Goal: Task Accomplishment & Management: Complete application form

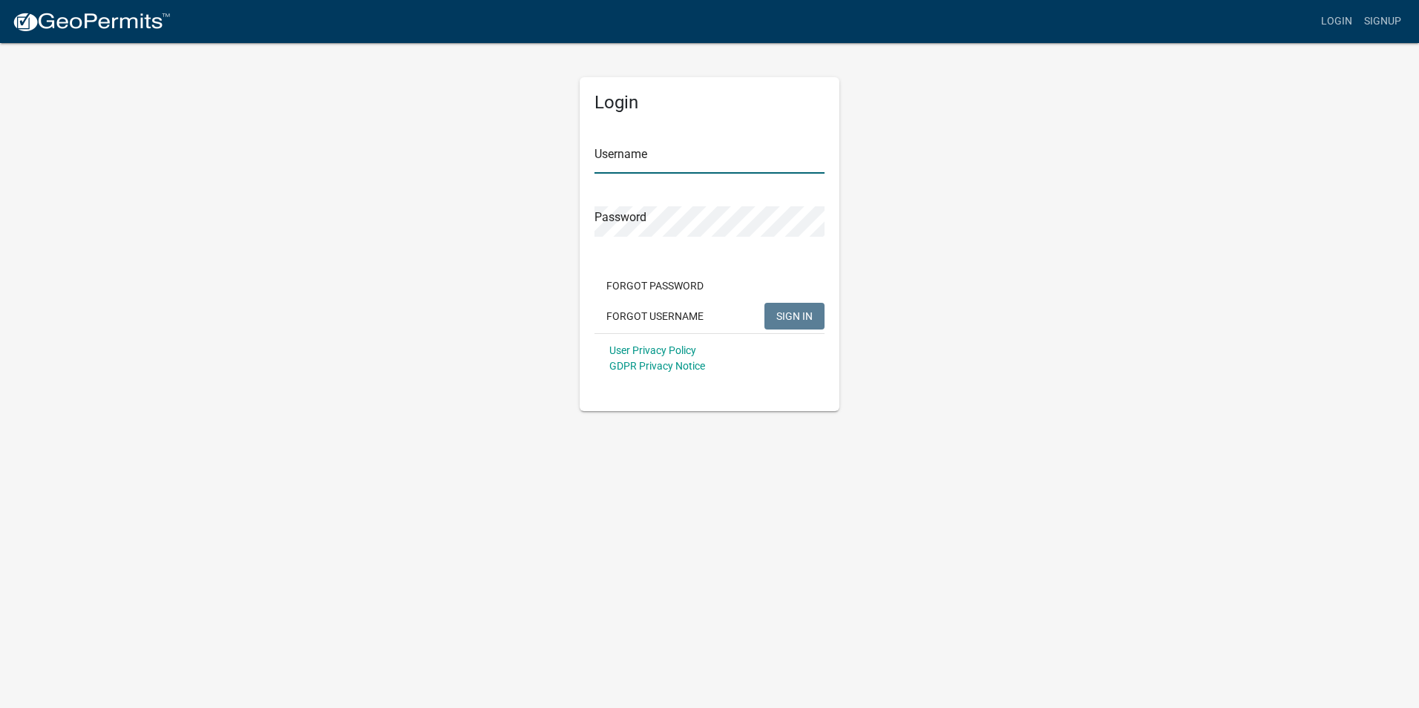
click at [661, 151] on input "Username" at bounding box center [710, 158] width 230 height 30
type input "Taxlicense"
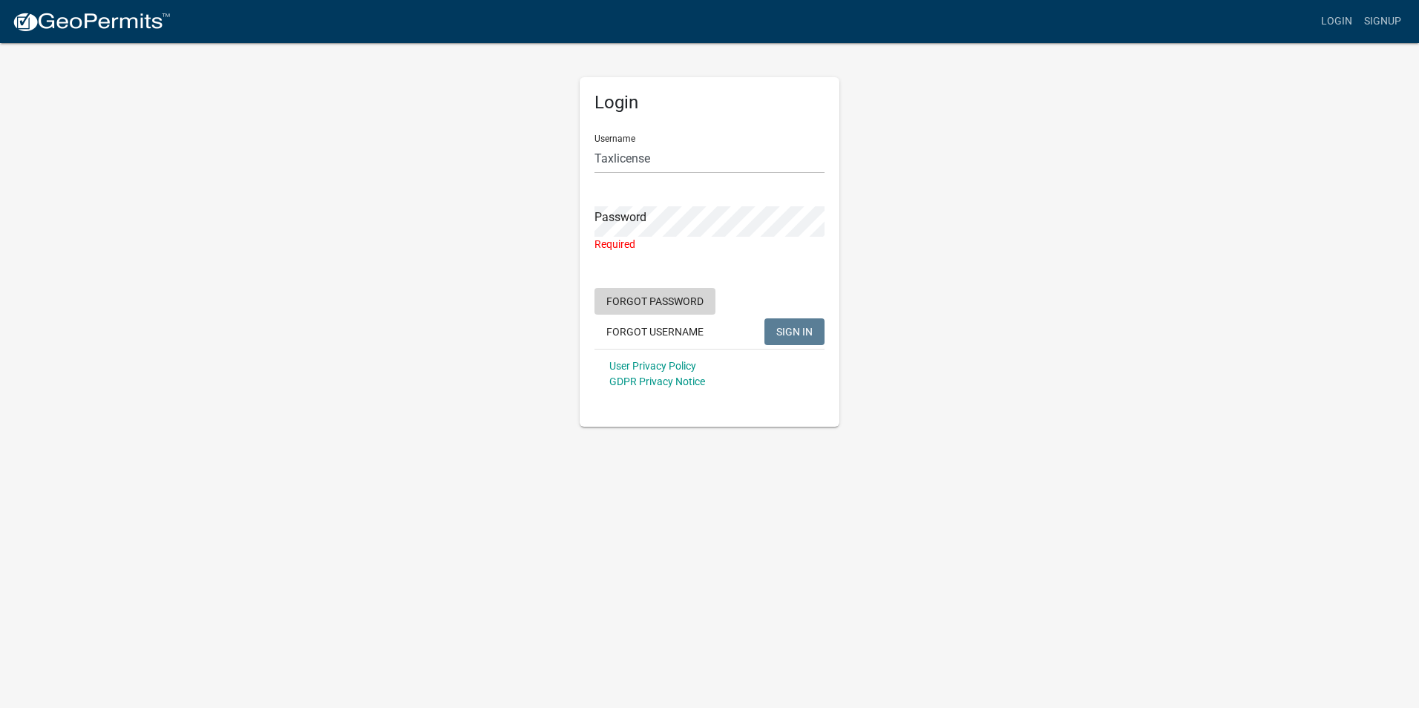
click at [663, 284] on form "Username Taxlicense Password Required Forgot Password Forgot Username SIGN IN U…" at bounding box center [710, 260] width 230 height 276
click at [664, 302] on button "Forgot Password" at bounding box center [655, 301] width 121 height 27
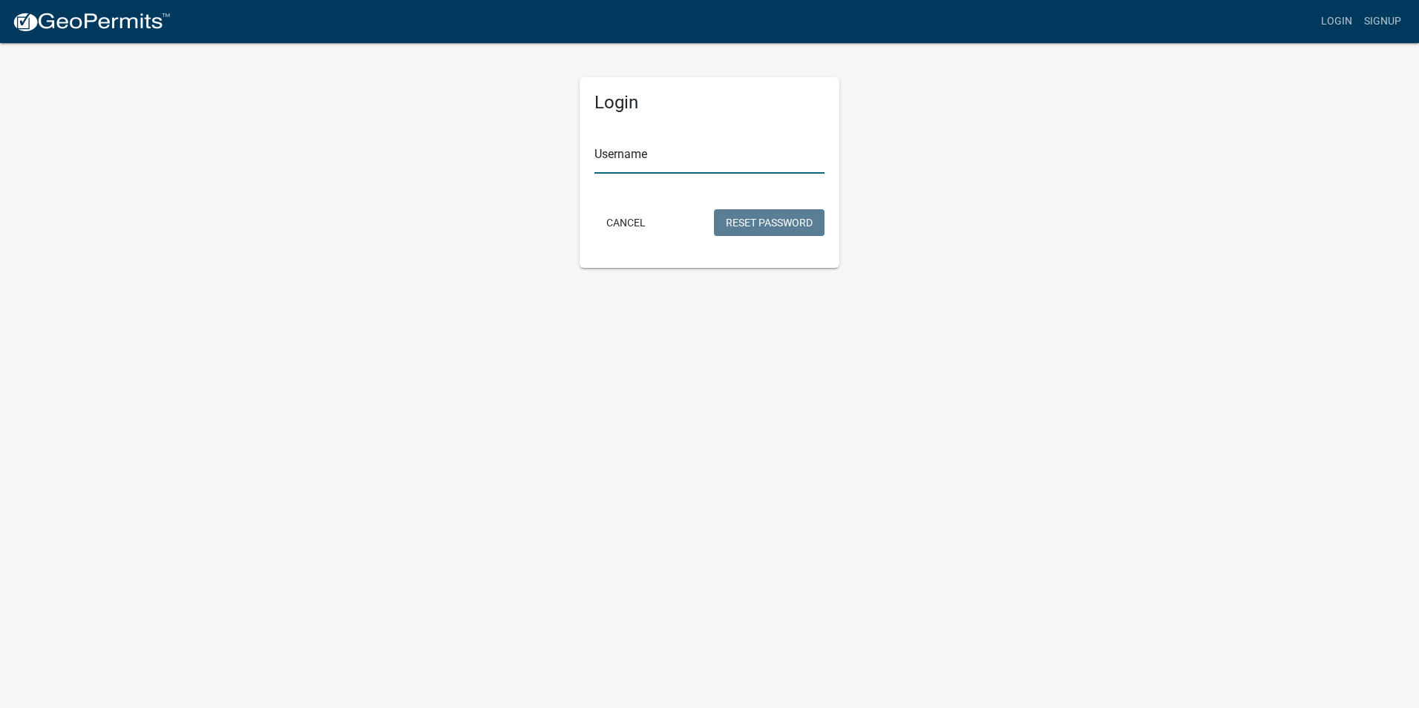
click at [657, 161] on input "Username" at bounding box center [710, 158] width 230 height 30
type input "Taxlicense"
click at [759, 226] on button "Reset Password" at bounding box center [769, 222] width 111 height 27
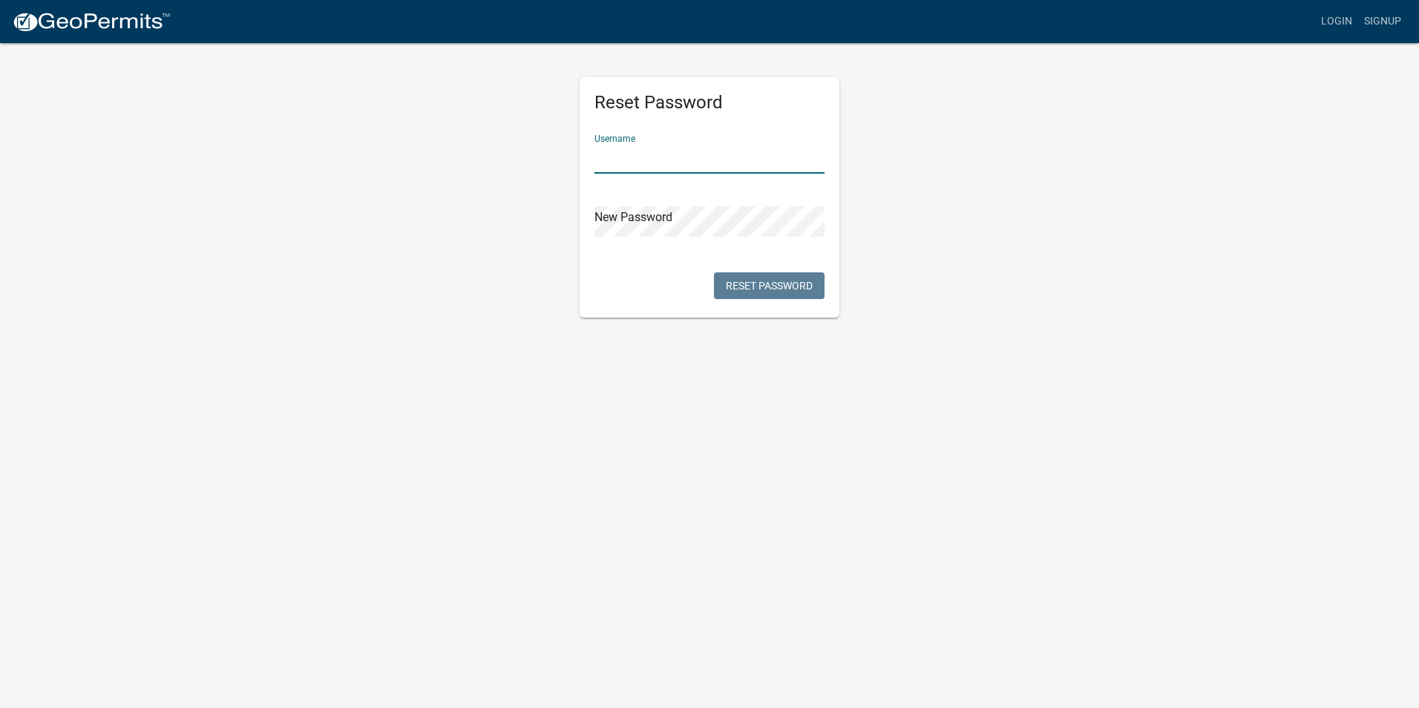
click at [681, 162] on input "text" at bounding box center [710, 158] width 230 height 30
type input "Taxlicense"
click at [785, 294] on button "Reset Password" at bounding box center [769, 285] width 111 height 27
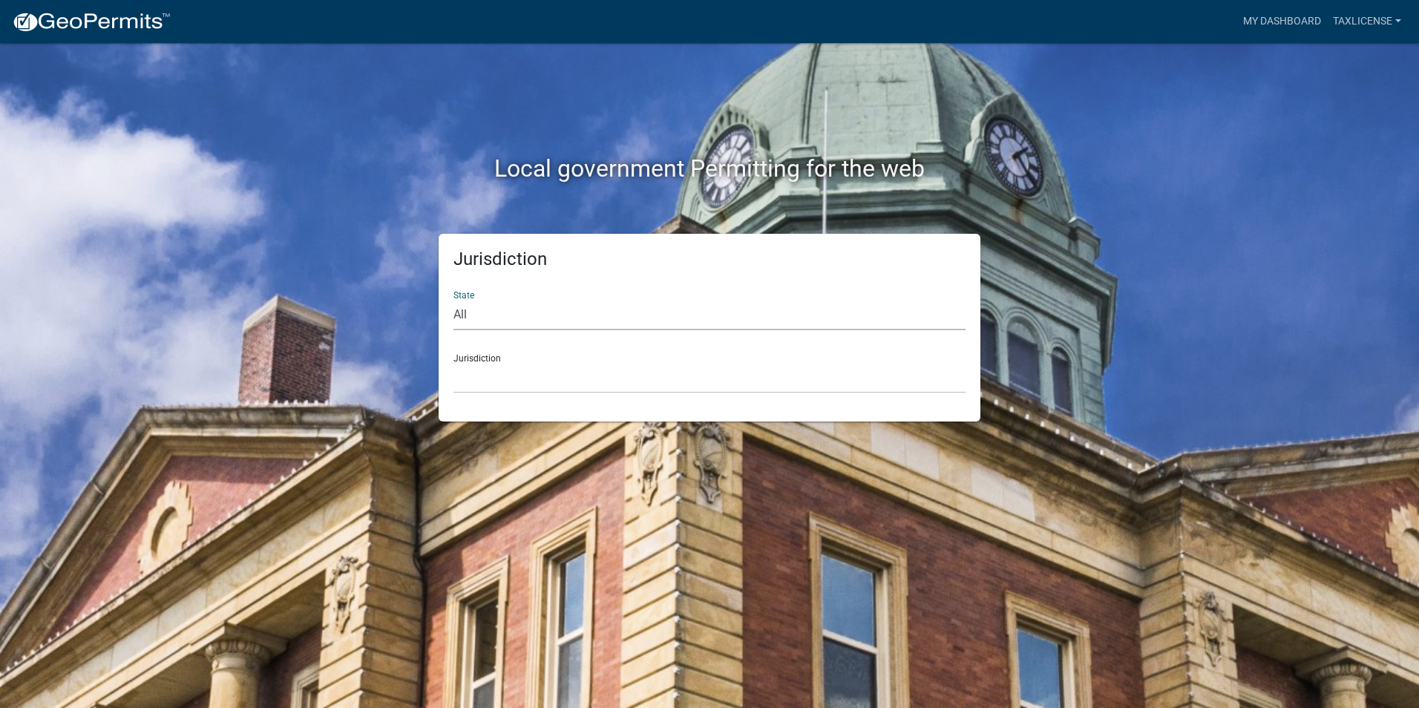
click at [517, 316] on select "All Colorado Georgia Indiana Iowa Kansas Minnesota Ohio South Carolina Wisconsin" at bounding box center [710, 315] width 512 height 30
select select "Georgia"
click at [454, 300] on select "All Colorado Georgia Indiana Iowa Kansas Minnesota Ohio South Carolina Wisconsin" at bounding box center [710, 315] width 512 height 30
click at [529, 379] on select "Carroll County, Georgia Cook County, Georgia Crawford County, Georgia Gilmer Co…" at bounding box center [710, 378] width 512 height 30
click at [530, 388] on select "Carroll County, Georgia Cook County, Georgia Crawford County, Georgia Gilmer Co…" at bounding box center [710, 378] width 512 height 30
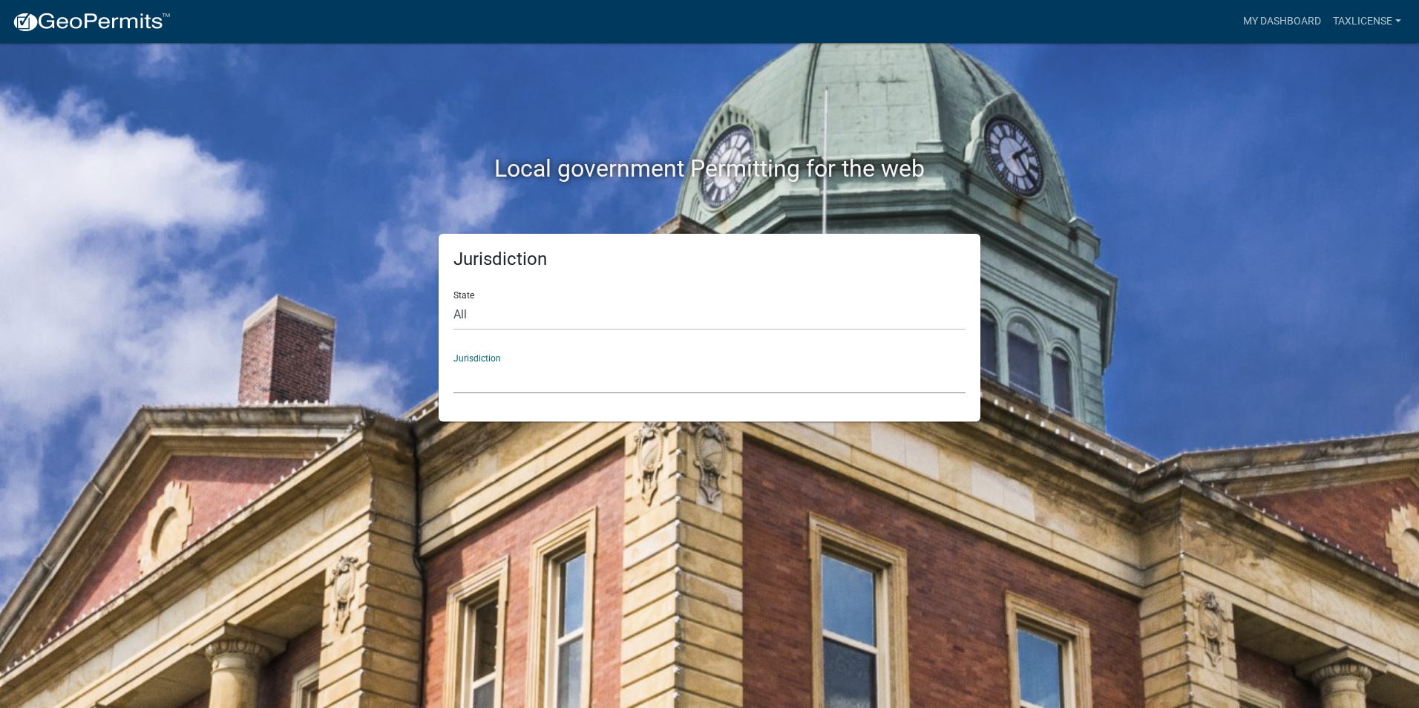
click at [532, 367] on select "Carroll County, Georgia Cook County, Georgia Crawford County, Georgia Gilmer Co…" at bounding box center [710, 378] width 512 height 30
click at [300, 238] on div "Jurisdiction State All Colorado Georgia Indiana Iowa Kansas Minnesota Ohio Sout…" at bounding box center [710, 328] width 846 height 188
click at [509, 387] on select "Carroll County, Georgia Cook County, Georgia Crawford County, Georgia Gilmer Co…" at bounding box center [710, 378] width 512 height 30
click at [532, 381] on select "Carroll County, Georgia Cook County, Georgia Crawford County, Georgia Gilmer Co…" at bounding box center [710, 378] width 512 height 30
click at [509, 374] on select "Carroll County, Georgia Cook County, Georgia Crawford County, Georgia Gilmer Co…" at bounding box center [710, 378] width 512 height 30
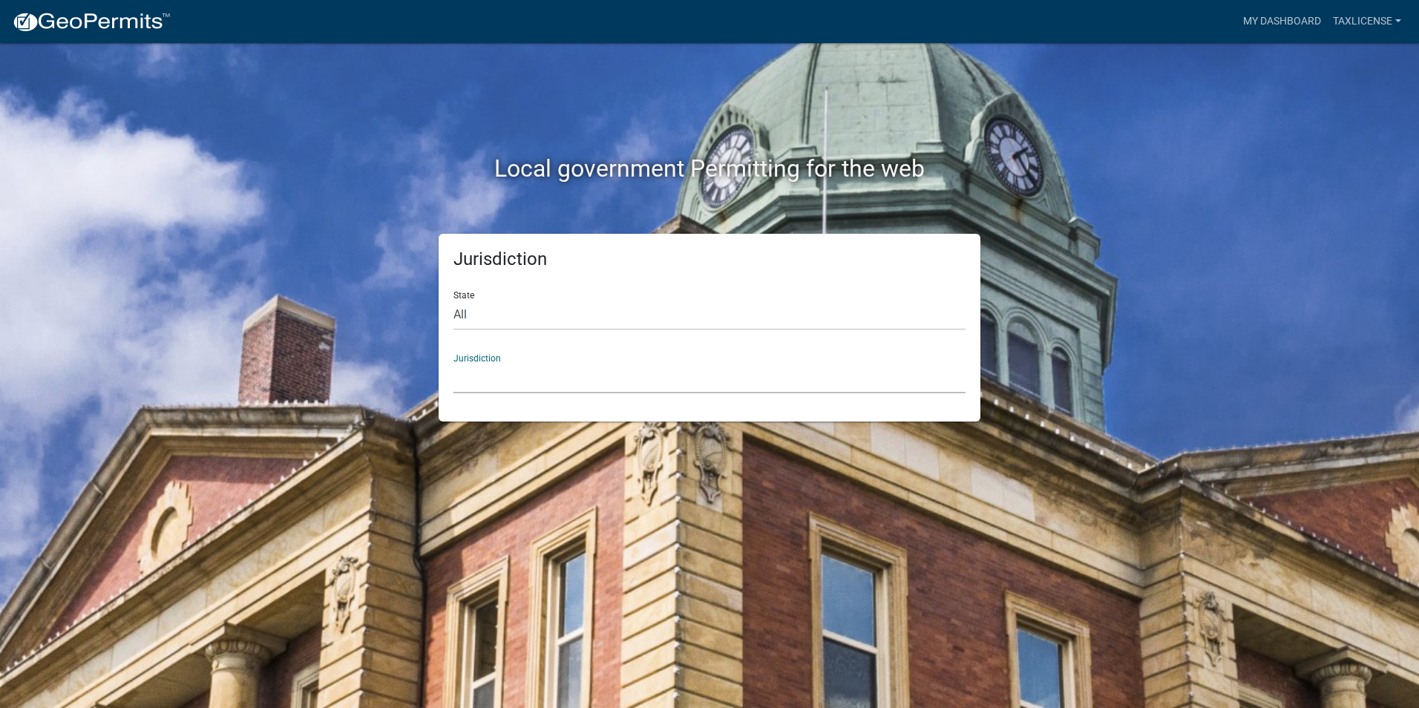
click at [507, 373] on select "Carroll County, Georgia Cook County, Georgia Crawford County, Georgia Gilmer Co…" at bounding box center [710, 378] width 512 height 30
click at [548, 379] on select "Carroll County, Georgia Cook County, Georgia Crawford County, Georgia Gilmer Co…" at bounding box center [710, 378] width 512 height 30
click at [472, 356] on div "Jurisdiction Carroll County, Georgia Cook County, Georgia Crawford County, Geor…" at bounding box center [710, 367] width 512 height 51
click at [484, 379] on select "Carroll County, Georgia Cook County, Georgia Crawford County, Georgia Gilmer Co…" at bounding box center [710, 378] width 512 height 30
click at [503, 371] on select "Carroll County, Georgia Cook County, Georgia Crawford County, Georgia Gilmer Co…" at bounding box center [710, 378] width 512 height 30
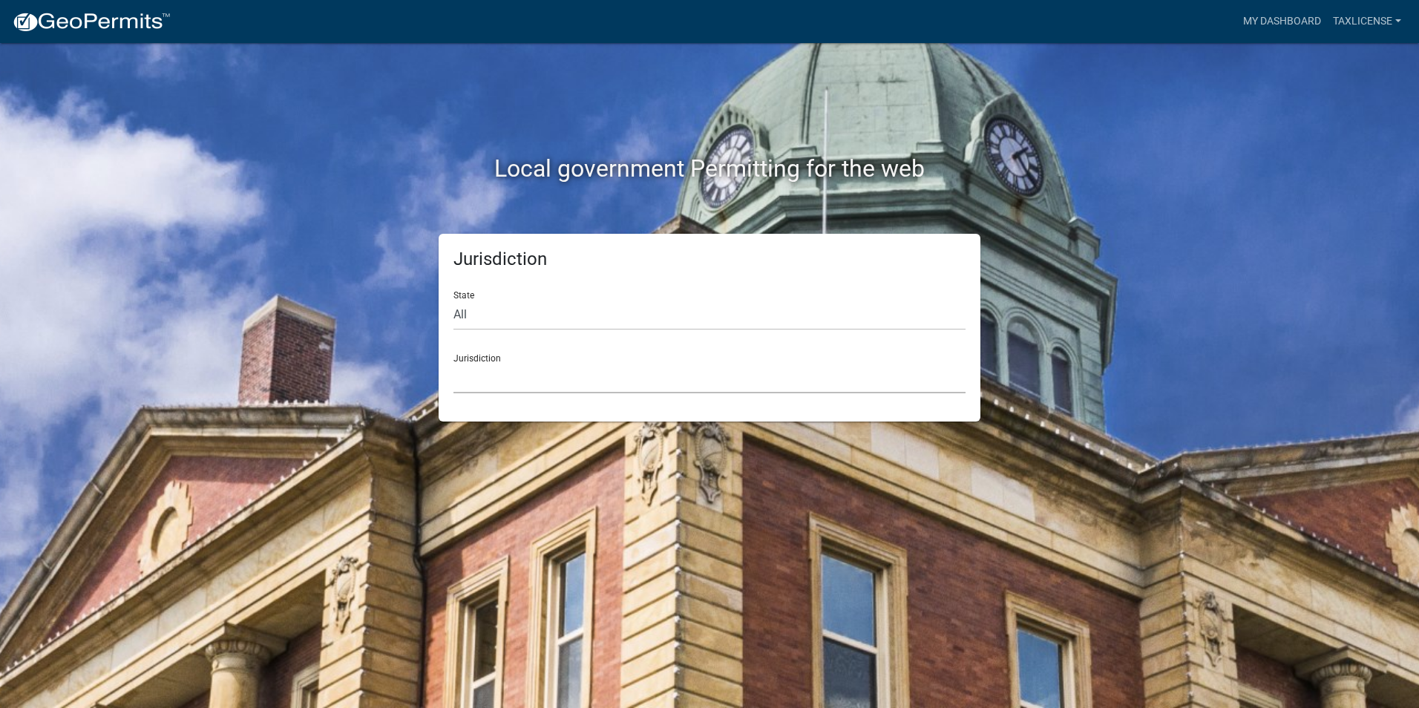
click at [553, 382] on select "Carroll County, Georgia Cook County, Georgia Crawford County, Georgia Gilmer Co…" at bounding box center [710, 378] width 512 height 30
click at [534, 372] on select "Carroll County, Georgia Cook County, Georgia Crawford County, Georgia Gilmer Co…" at bounding box center [710, 378] width 512 height 30
click at [532, 375] on select "Carroll County, Georgia Cook County, Georgia Crawford County, Georgia Gilmer Co…" at bounding box center [710, 378] width 512 height 30
click at [543, 385] on select "Custer County, Colorado Carroll County, Georgia Cook County, Georgia Crawford C…" at bounding box center [710, 378] width 512 height 30
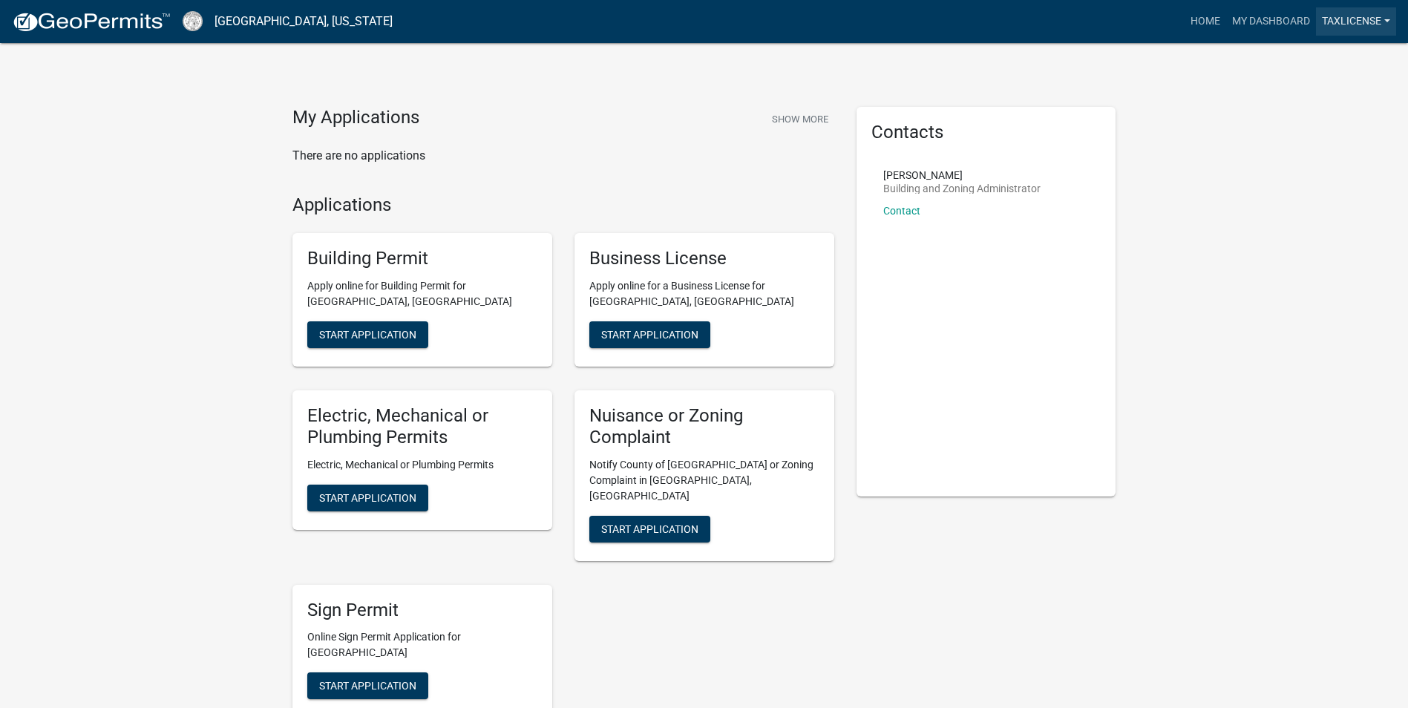
click at [1388, 18] on link "Taxlicense" at bounding box center [1356, 21] width 80 height 28
click at [1321, 115] on link "Logout" at bounding box center [1337, 109] width 119 height 36
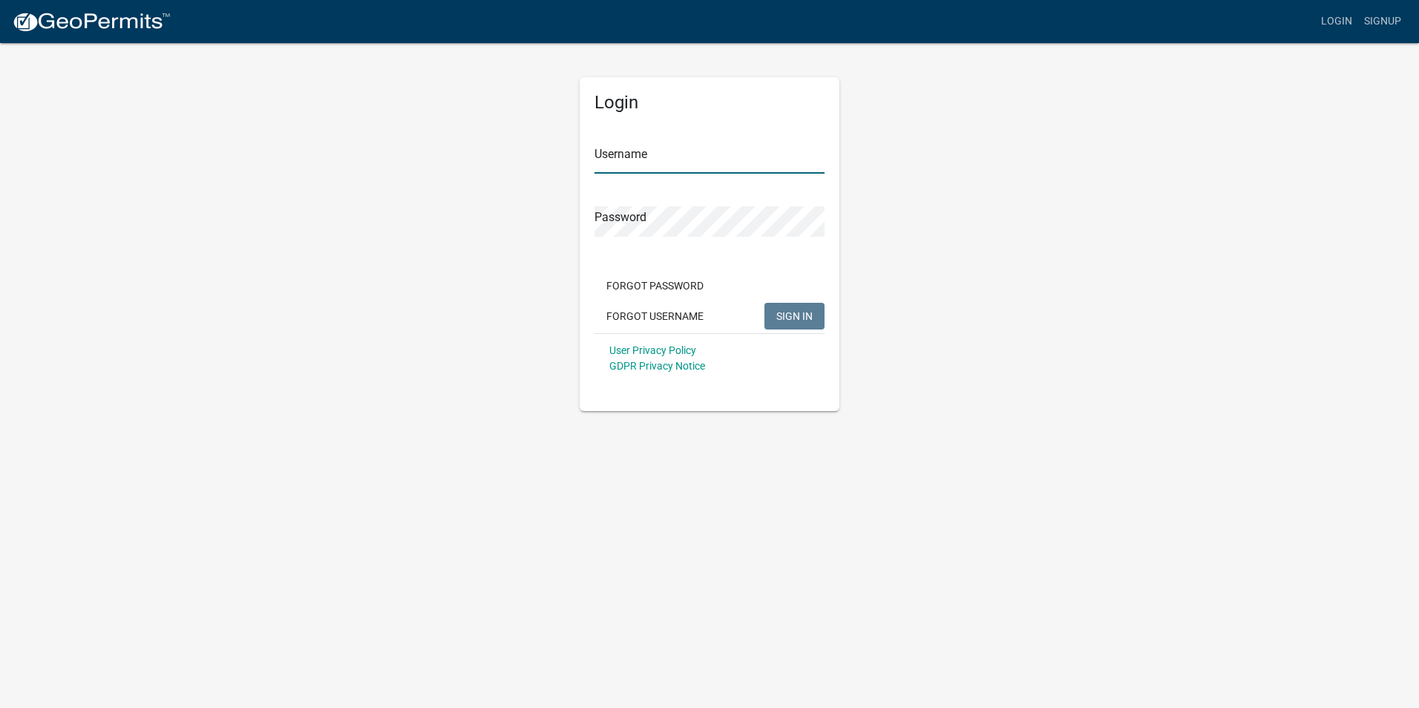
click at [679, 165] on input "Username" at bounding box center [710, 158] width 230 height 30
type input "Taxlicense"
click at [765, 303] on button "SIGN IN" at bounding box center [795, 316] width 60 height 27
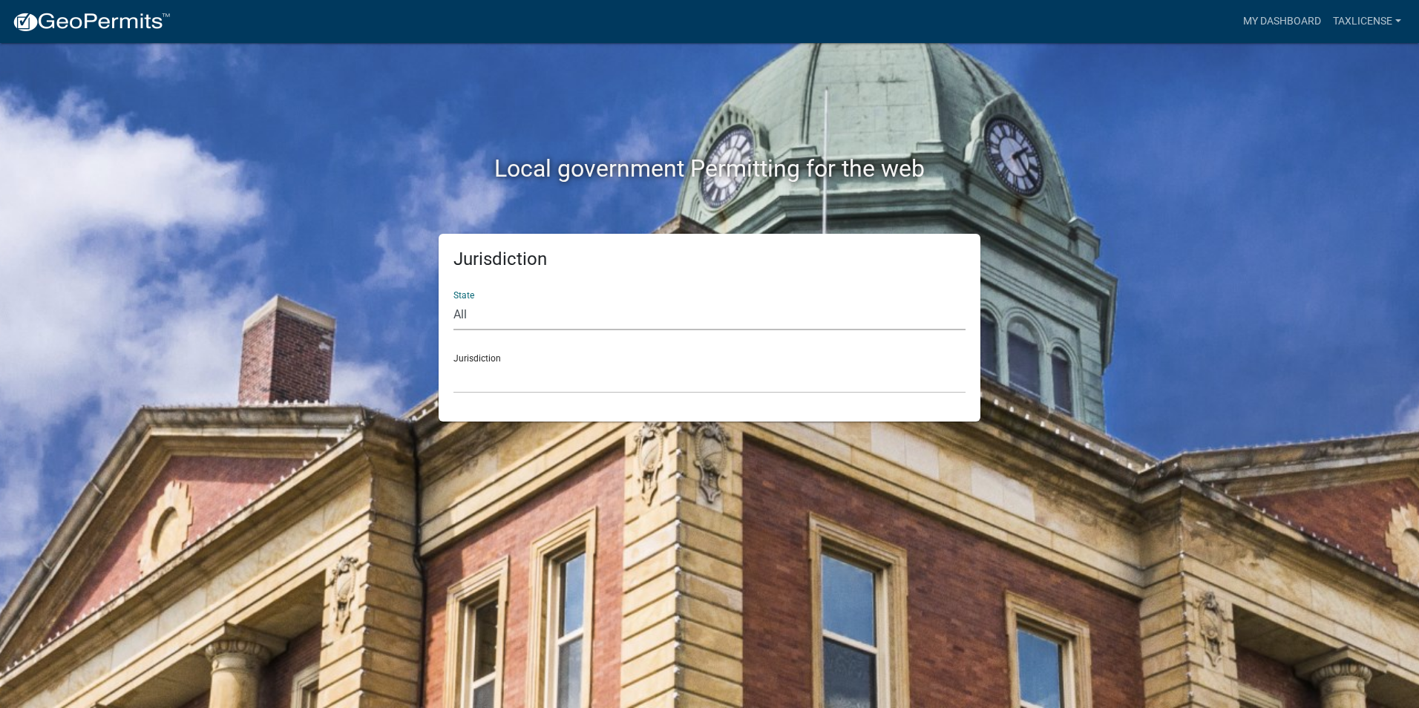
click at [506, 318] on select "All Colorado Georgia Indiana Iowa Kansas Minnesota Ohio South Carolina Wisconsin" at bounding box center [710, 315] width 512 height 30
select select "Georgia"
click at [454, 300] on select "All Colorado Georgia Indiana Iowa Kansas Minnesota Ohio South Carolina Wisconsin" at bounding box center [710, 315] width 512 height 30
click at [518, 371] on select "Carroll County, Georgia Cook County, Georgia Crawford County, Georgia Gilmer Co…" at bounding box center [710, 378] width 512 height 30
click at [509, 316] on select "All Colorado Georgia Indiana Iowa Kansas Minnesota Ohio South Carolina Wisconsin" at bounding box center [710, 315] width 512 height 30
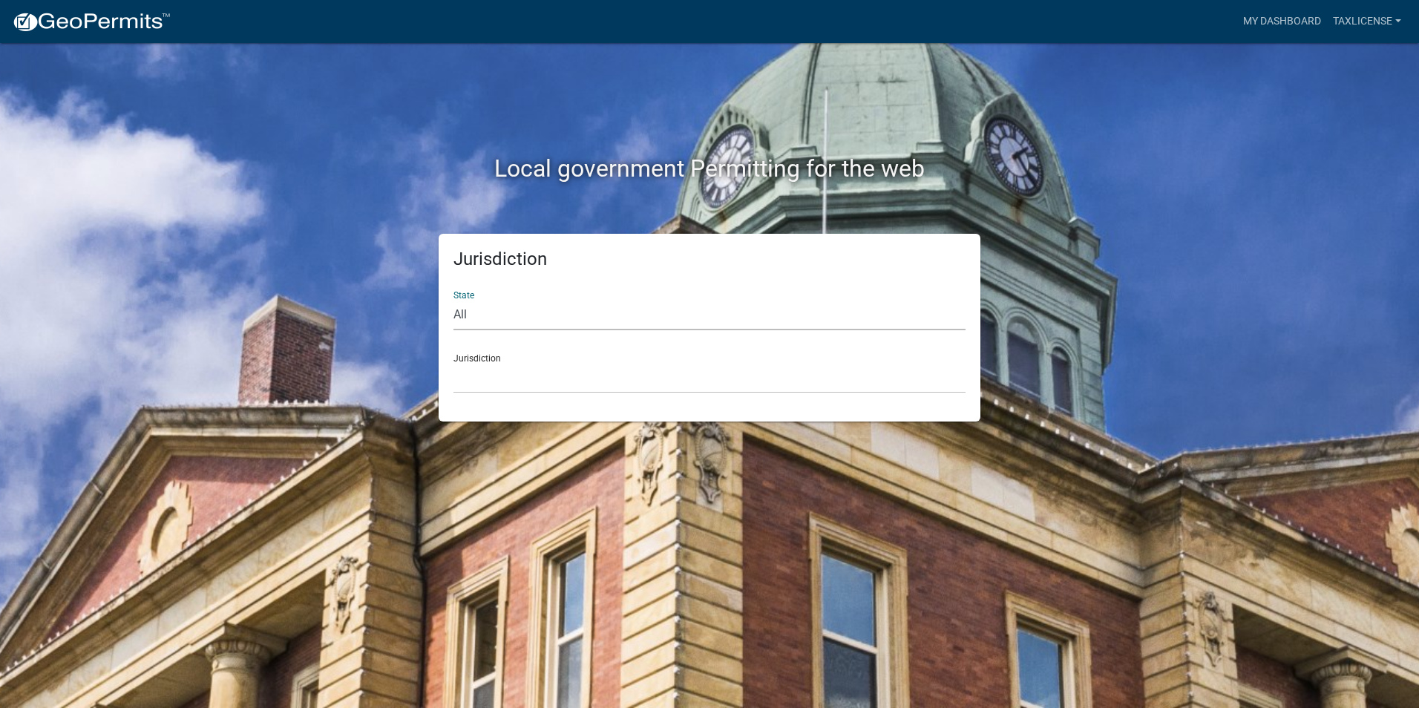
click at [509, 317] on select "All Colorado Georgia Indiana Iowa Kansas Minnesota Ohio South Carolina Wisconsin" at bounding box center [710, 315] width 512 height 30
click at [508, 386] on select "Carroll County, Georgia Cook County, Georgia Crawford County, Georgia Gilmer Co…" at bounding box center [710, 378] width 512 height 30
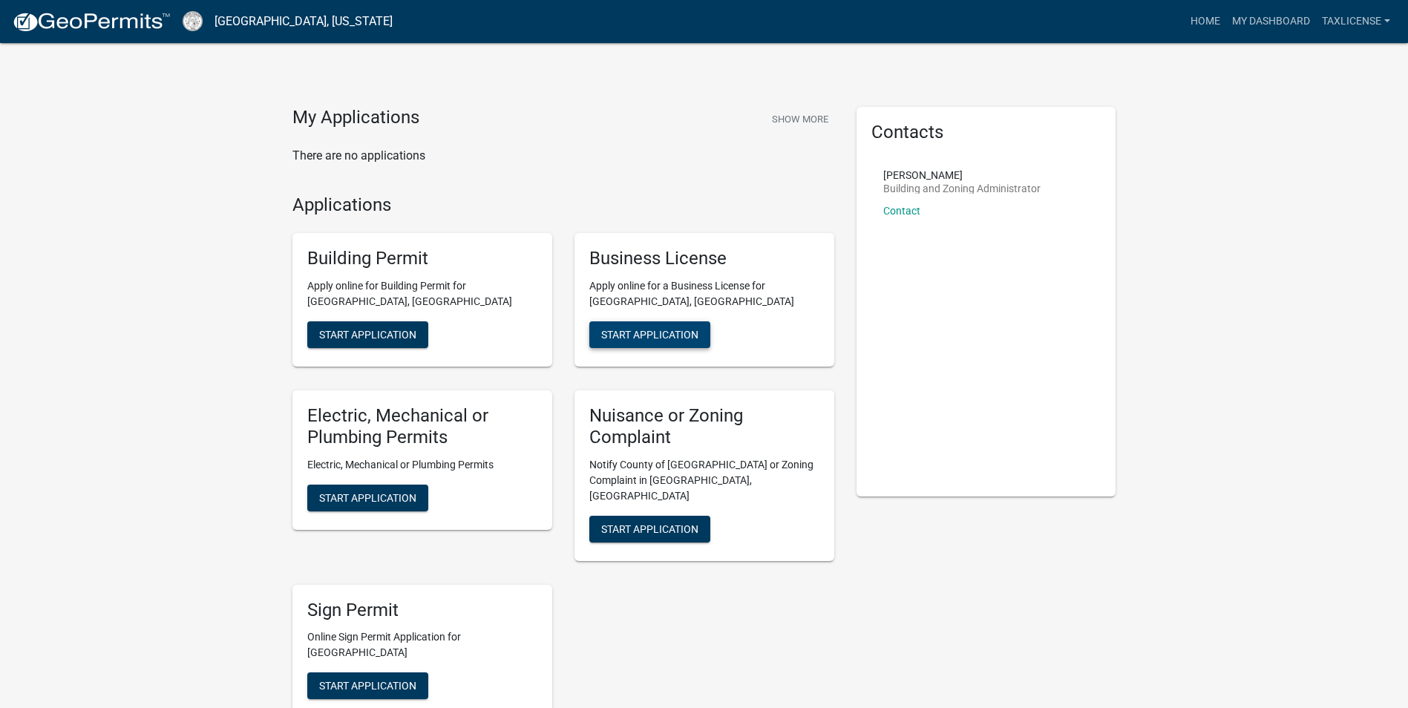
click at [660, 334] on span "Start Application" at bounding box center [649, 335] width 97 height 12
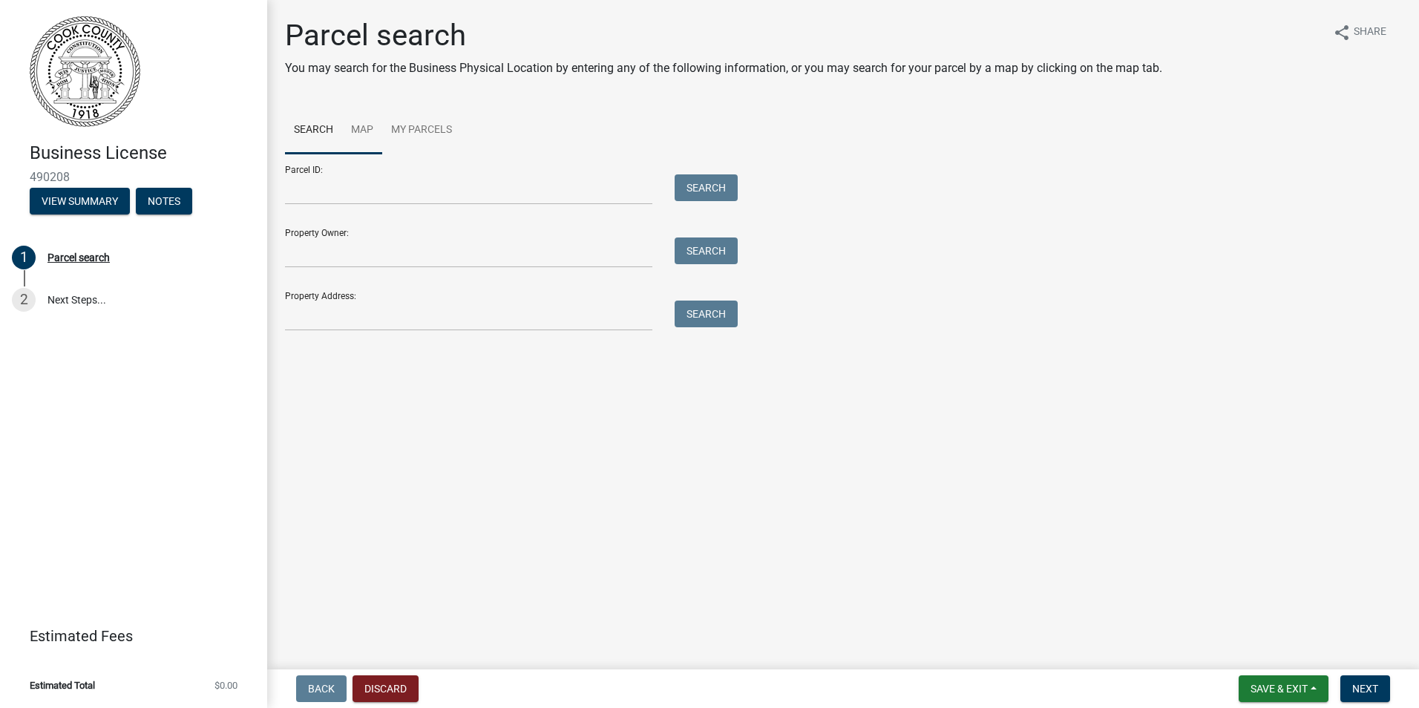
click at [362, 126] on link "Map" at bounding box center [362, 131] width 40 height 48
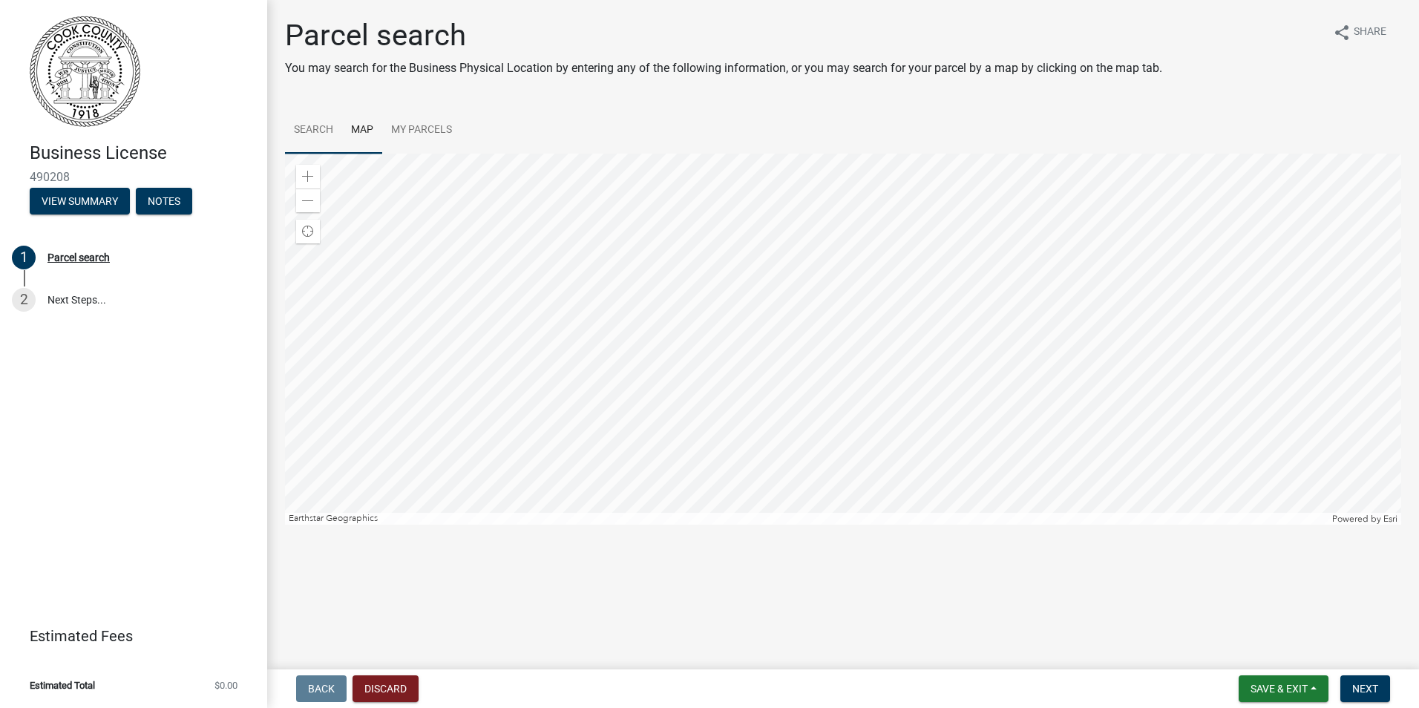
click at [315, 128] on link "Search" at bounding box center [313, 131] width 57 height 48
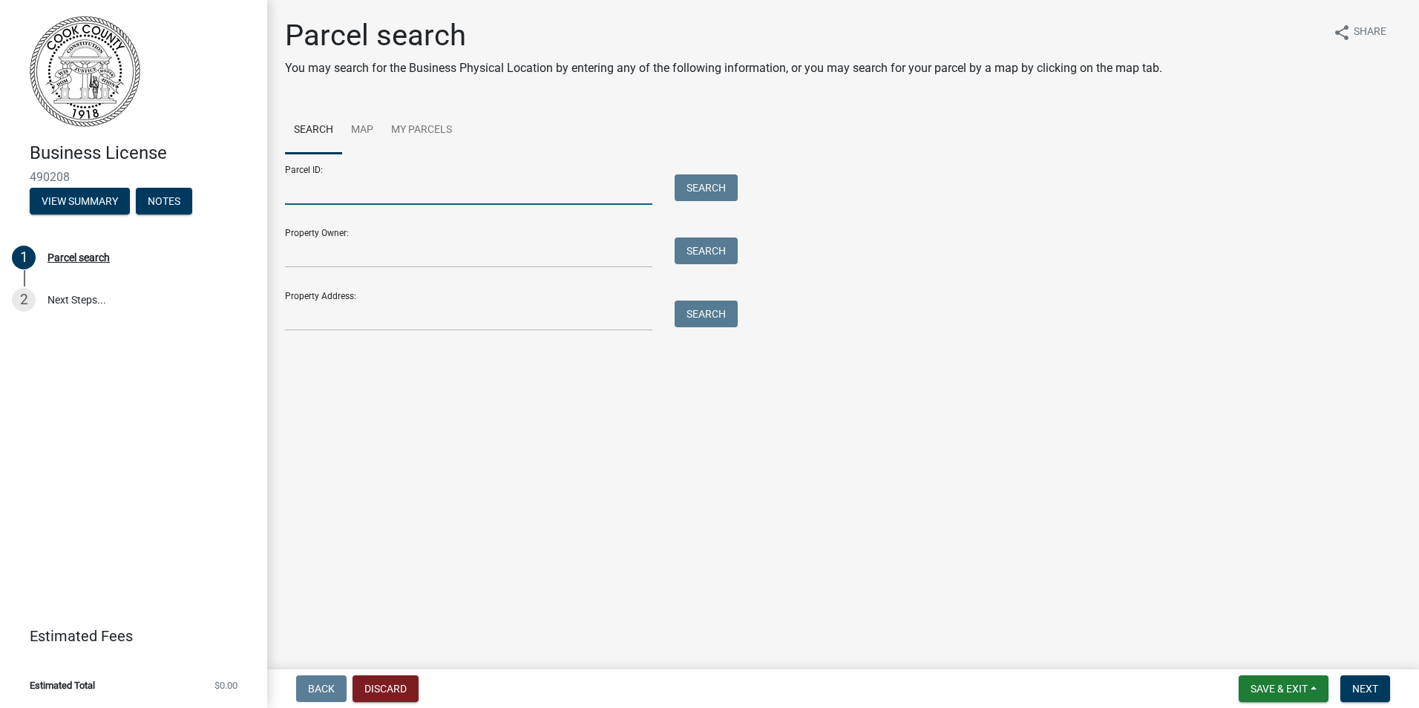
click at [359, 192] on input "Parcel ID:" at bounding box center [468, 189] width 367 height 30
click at [363, 258] on input "Property Owner:" at bounding box center [468, 253] width 367 height 30
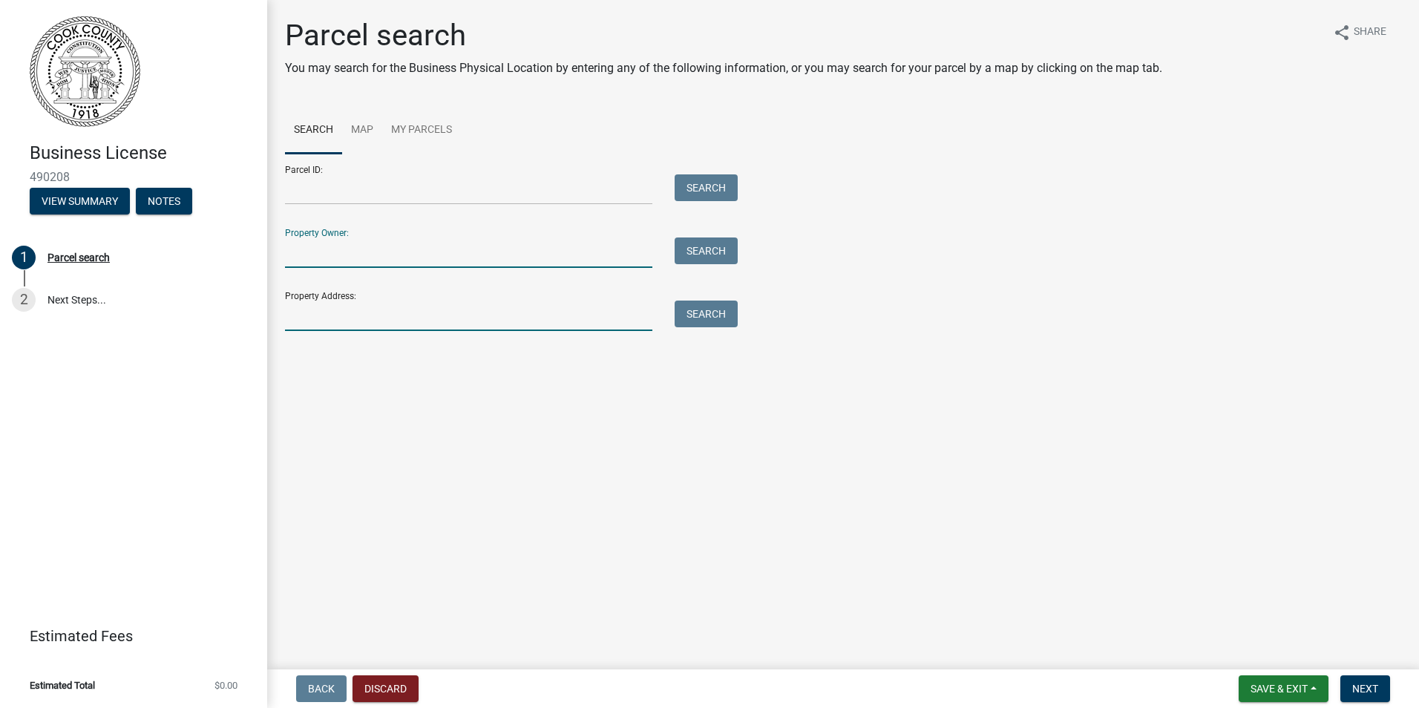
click at [289, 318] on input "Property Address:" at bounding box center [468, 316] width 367 height 30
click at [390, 696] on button "Discard" at bounding box center [386, 689] width 66 height 27
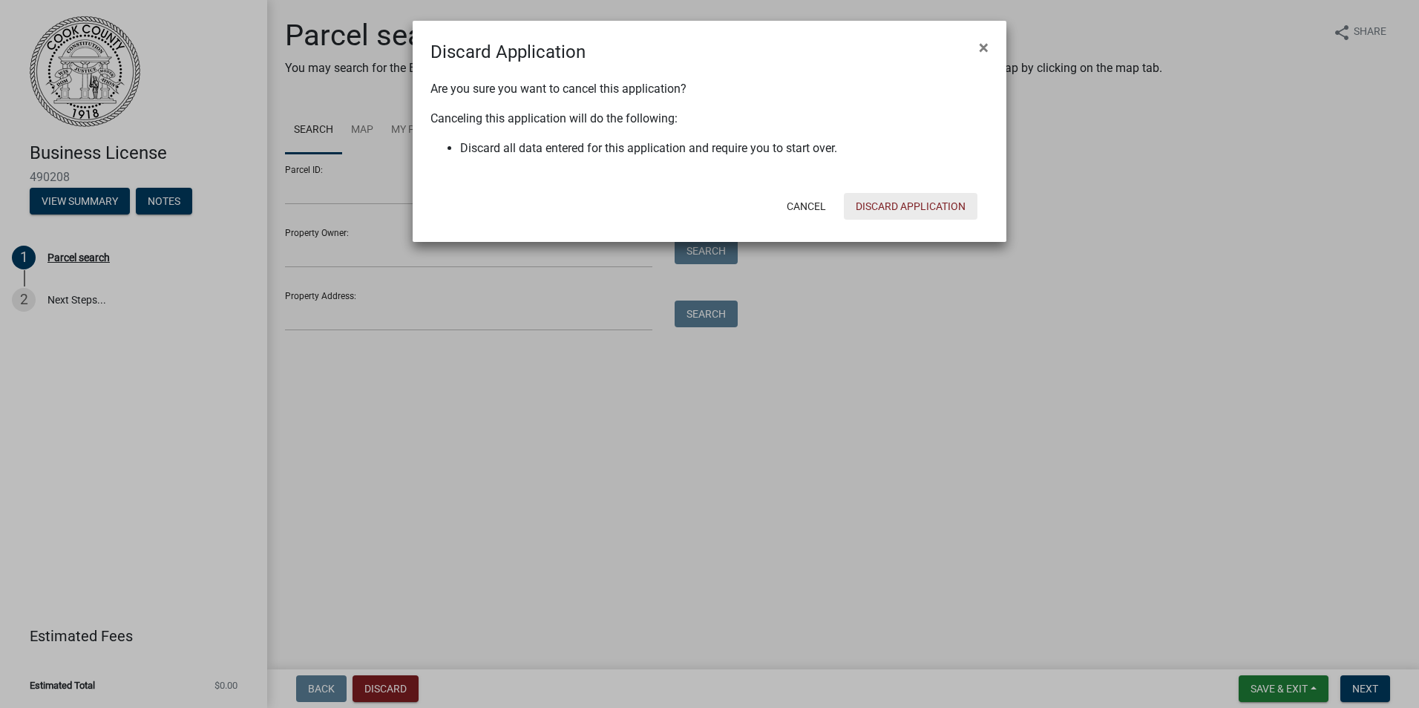
click at [885, 209] on button "Discard Application" at bounding box center [911, 206] width 134 height 27
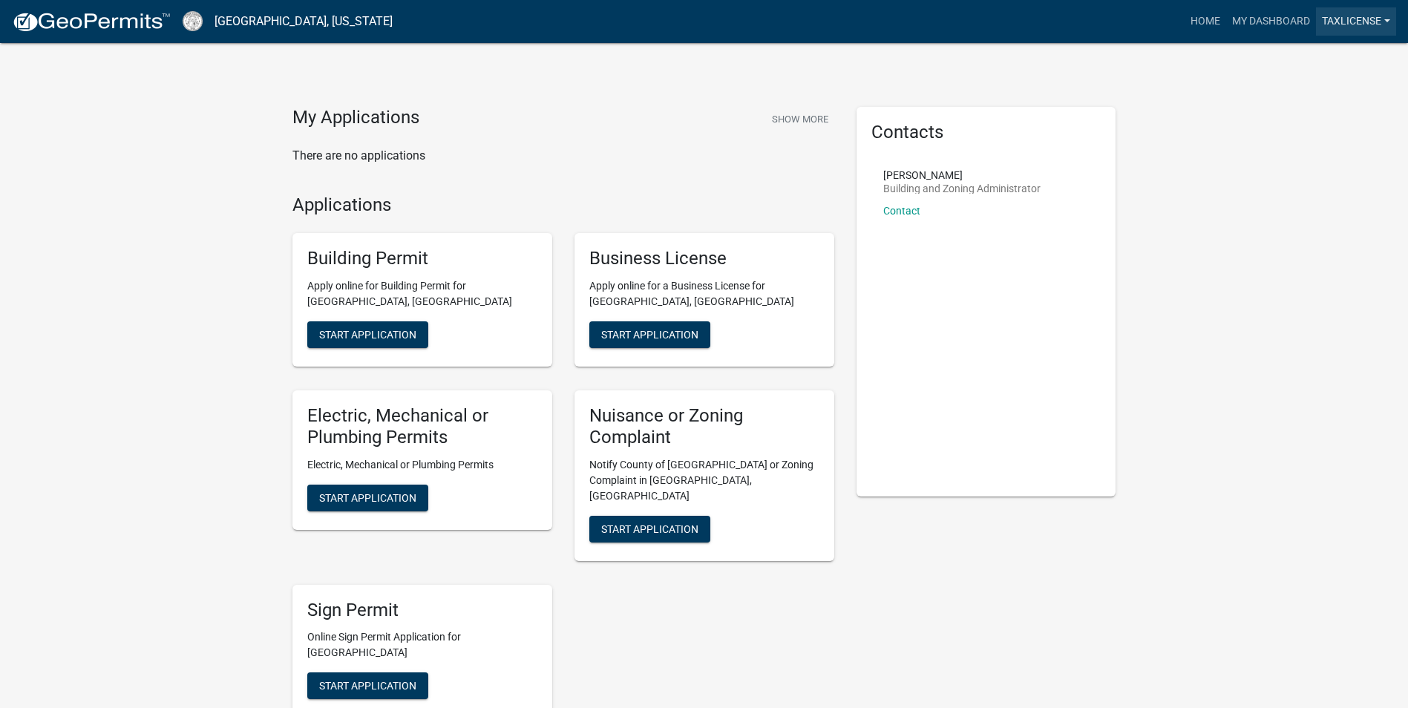
click at [1384, 19] on link "Taxlicense" at bounding box center [1356, 21] width 80 height 28
click at [1329, 113] on link "Logout" at bounding box center [1337, 109] width 119 height 36
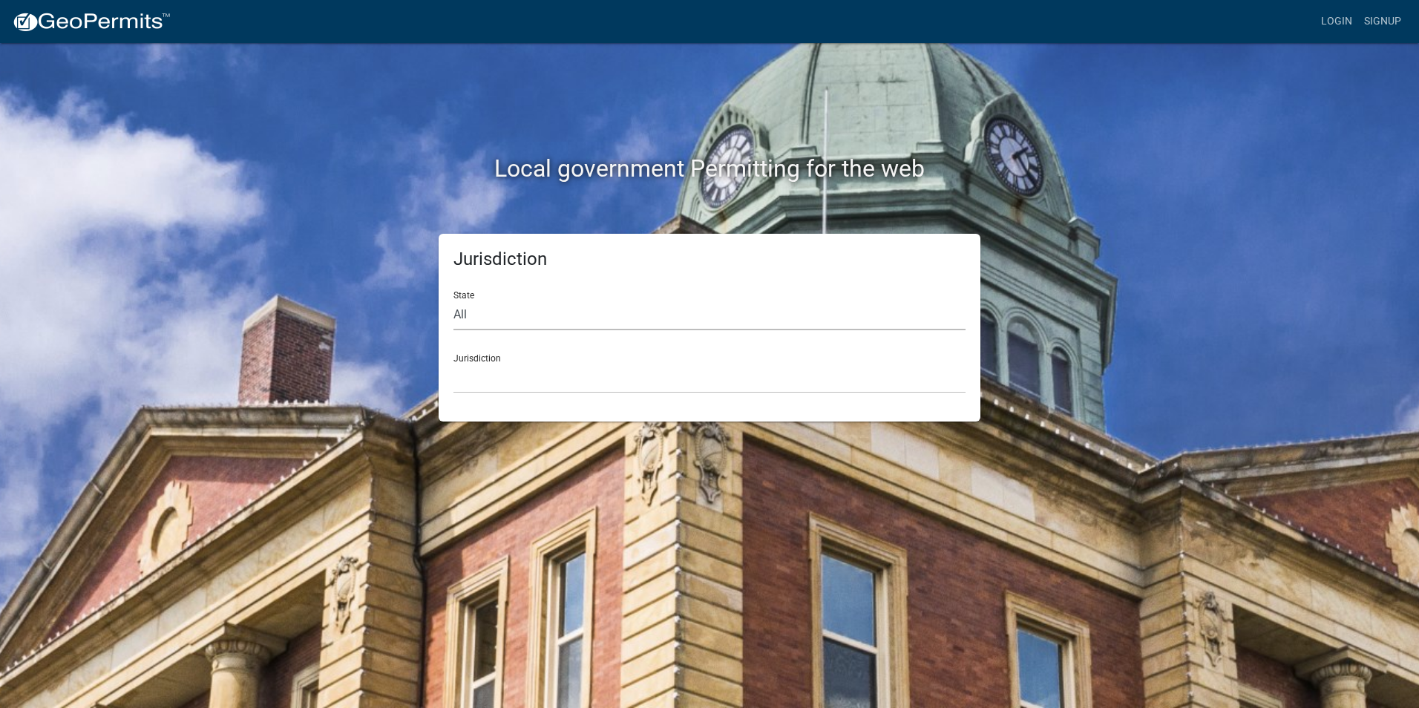
click at [499, 319] on select "All Colorado Georgia Indiana Iowa Kansas Minnesota Ohio South Carolina Wisconsin" at bounding box center [710, 315] width 512 height 30
click at [295, 216] on div "Local government Permitting for the web" at bounding box center [710, 138] width 846 height 190
click at [520, 383] on select "Custer County, Colorado Carroll County, Georgia Cook County, Georgia Crawford C…" at bounding box center [710, 378] width 512 height 30
click at [506, 370] on select "Custer County, Colorado Carroll County, Georgia Cook County, Georgia Crawford C…" at bounding box center [710, 378] width 512 height 30
click at [271, 205] on div "Local government Permitting for the web Jurisdiction State All Colorado Georgia…" at bounding box center [709, 354] width 1419 height 708
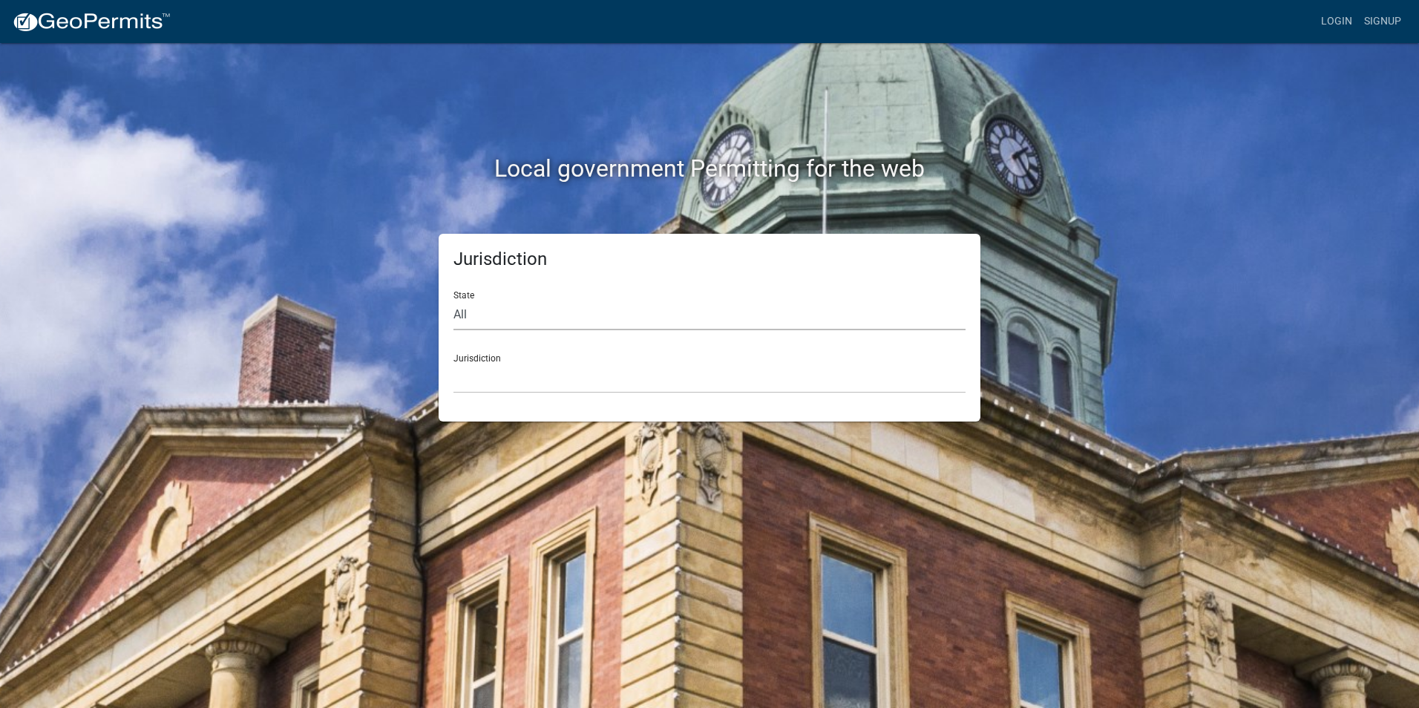
click at [480, 315] on select "All Colorado Georgia Indiana Iowa Kansas Minnesota Ohio South Carolina Wisconsin" at bounding box center [710, 315] width 512 height 30
select select "Georgia"
click at [454, 300] on select "All Colorado Georgia Indiana Iowa Kansas Minnesota Ohio South Carolina Wisconsin" at bounding box center [710, 315] width 512 height 30
click at [514, 385] on select "Carroll County, Georgia Cook County, Georgia Crawford County, Georgia Gilmer Co…" at bounding box center [710, 378] width 512 height 30
click at [511, 379] on select "Carroll County, Georgia Cook County, Georgia Crawford County, Georgia Gilmer Co…" at bounding box center [710, 378] width 512 height 30
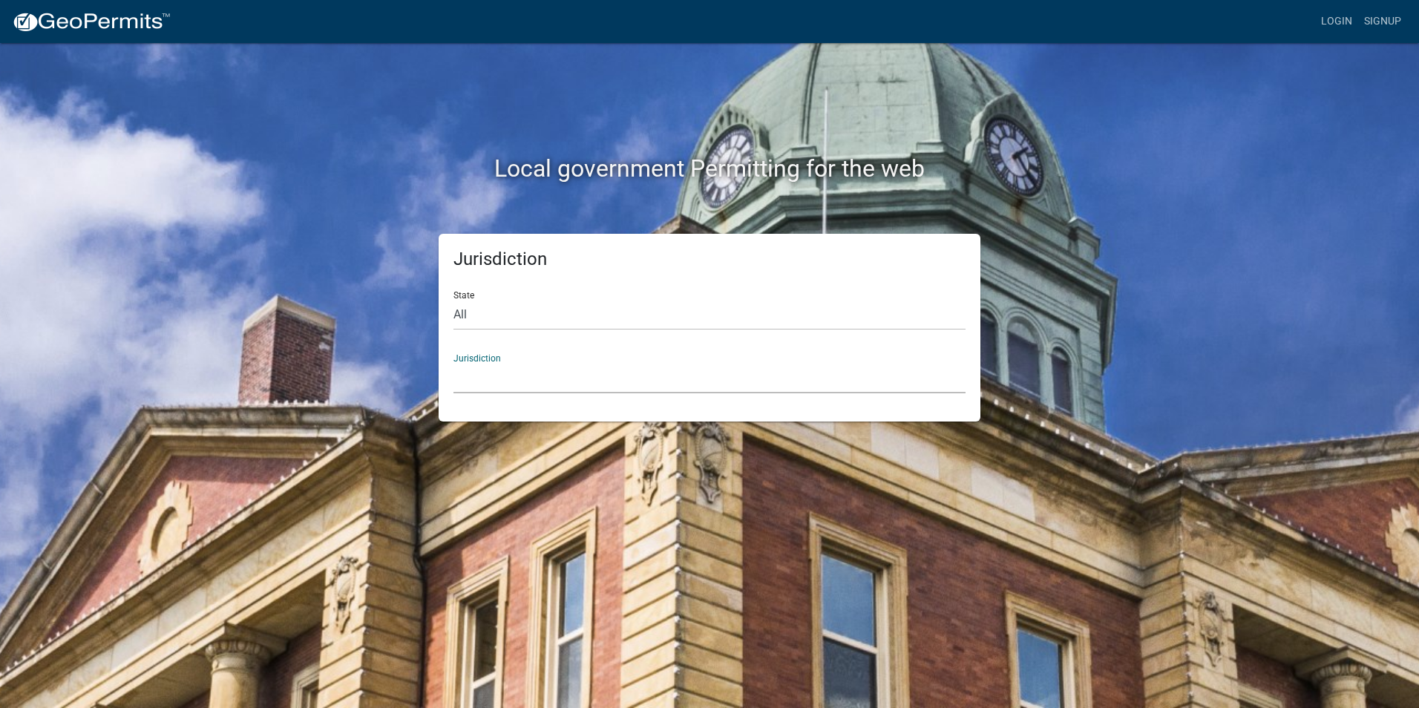
click at [454, 363] on select "Carroll County, Georgia Cook County, Georgia Crawford County, Georgia Gilmer Co…" at bounding box center [710, 378] width 512 height 30
click at [550, 386] on select "Carroll County, Georgia Cook County, Georgia Crawford County, Georgia Gilmer Co…" at bounding box center [710, 378] width 512 height 30
click at [500, 385] on select "Custer County, Colorado Carroll County, Georgia Cook County, Georgia Crawford C…" at bounding box center [710, 378] width 512 height 30
click at [523, 387] on select "Custer County, Colorado Carroll County, Georgia Cook County, Georgia Crawford C…" at bounding box center [710, 378] width 512 height 30
click at [610, 384] on select "Custer County, Colorado Carroll County, Georgia Cook County, Georgia Crawford C…" at bounding box center [710, 378] width 512 height 30
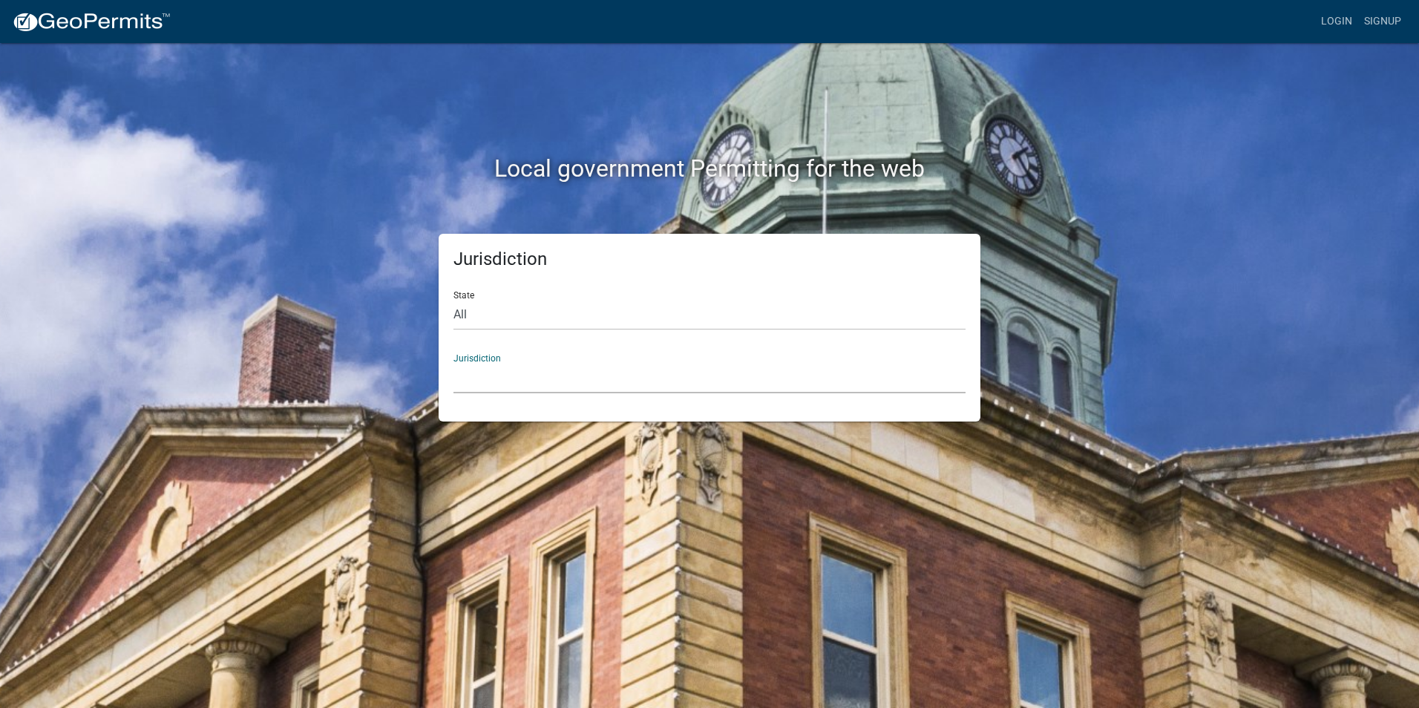
click at [560, 384] on select "Custer County, Colorado Carroll County, Georgia Cook County, Georgia Crawford C…" at bounding box center [710, 378] width 512 height 30
click at [561, 381] on select "Custer County, Colorado Carroll County, Georgia Cook County, Georgia Crawford C…" at bounding box center [710, 378] width 512 height 30
click at [537, 388] on select "Custer County, Colorado Carroll County, Georgia Cook County, Georgia Crawford C…" at bounding box center [710, 378] width 512 height 30
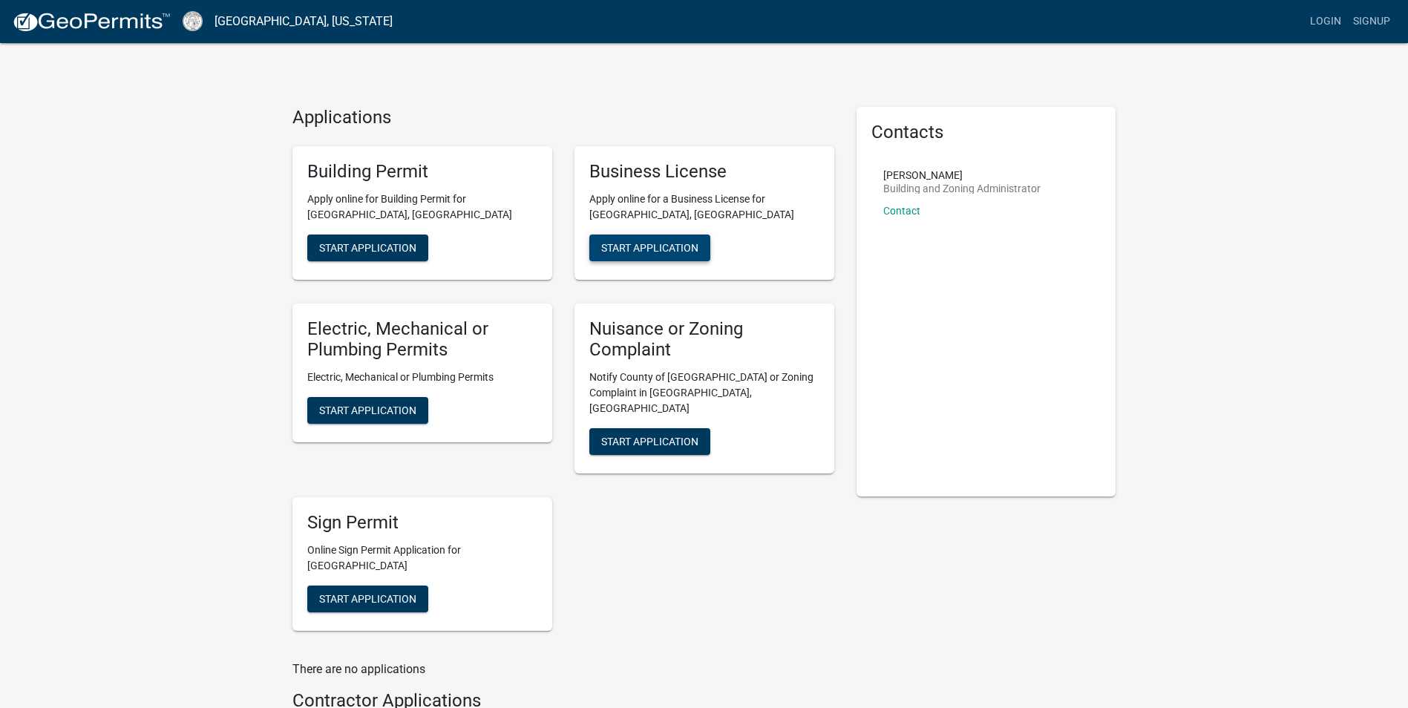
click at [653, 249] on span "Start Application" at bounding box center [649, 247] width 97 height 12
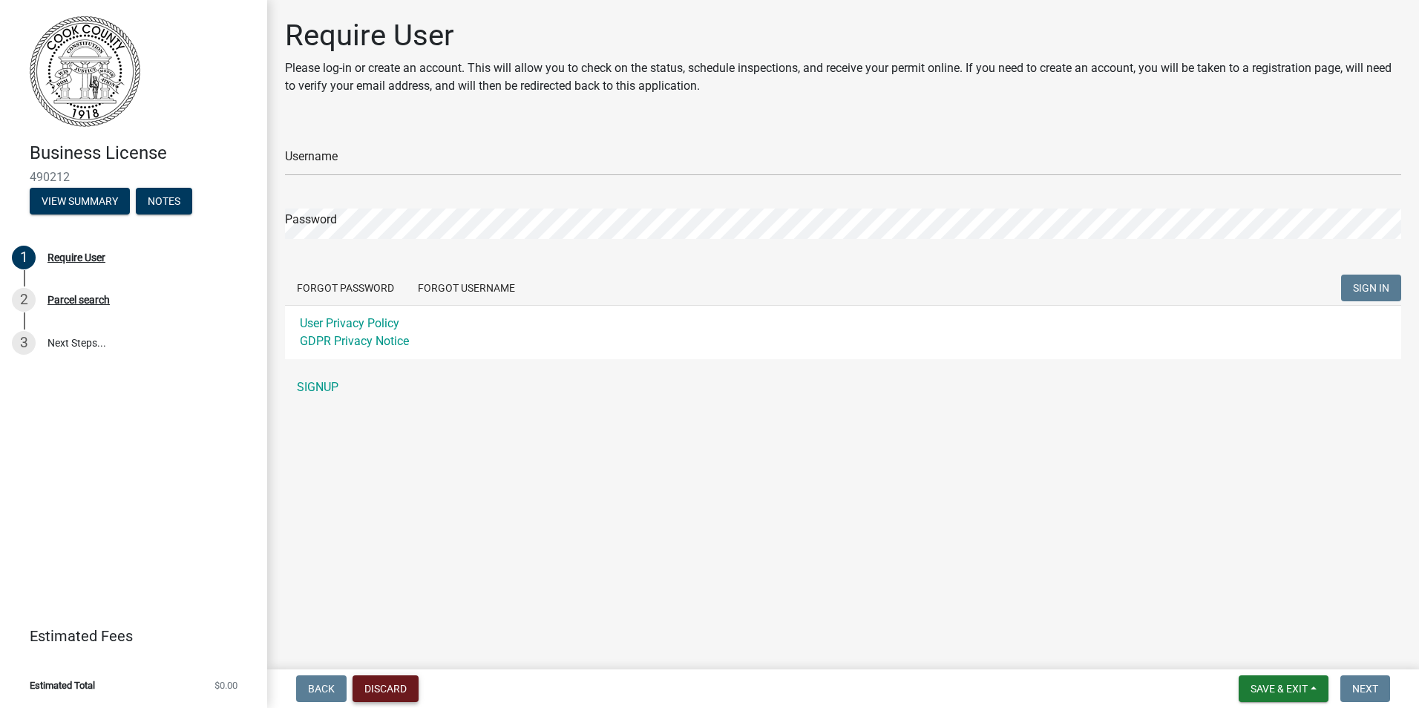
click at [389, 693] on button "Discard" at bounding box center [386, 689] width 66 height 27
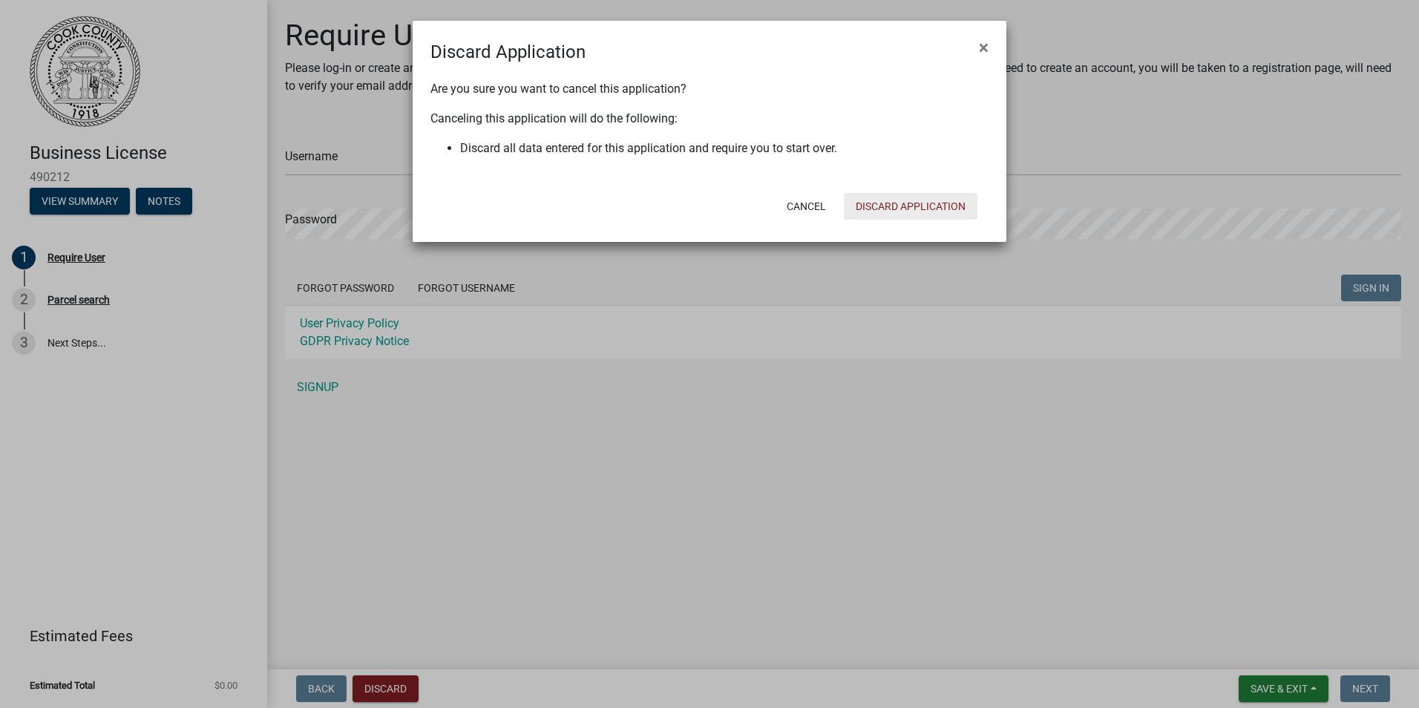
click at [926, 209] on button "Discard Application" at bounding box center [911, 206] width 134 height 27
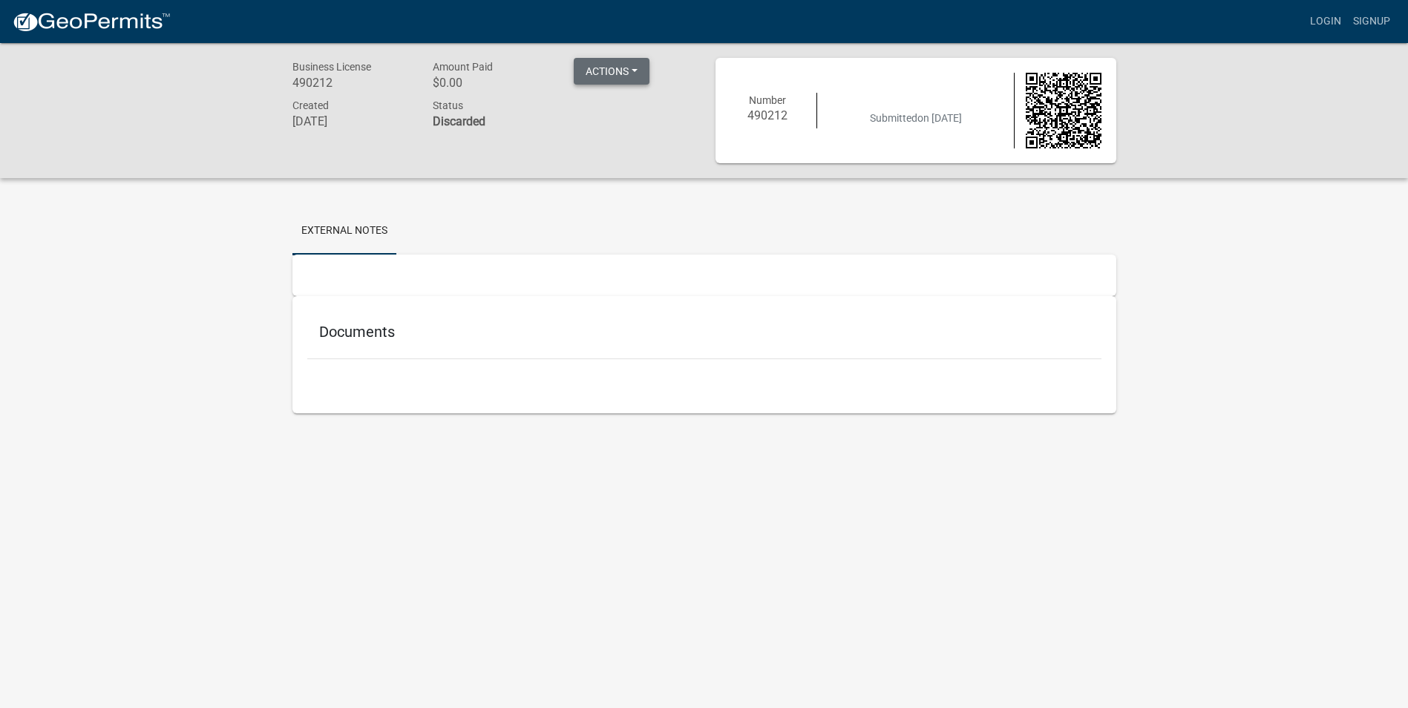
click at [635, 70] on button "Actions" at bounding box center [612, 71] width 76 height 27
drag, startPoint x: 206, startPoint y: 128, endPoint x: 152, endPoint y: 93, distance: 64.5
click at [206, 127] on div "Business License 490212 Amount Paid $0.00 Actions Printer Friendly Created Octo…" at bounding box center [704, 110] width 1408 height 135
click at [638, 71] on button "Actions" at bounding box center [612, 71] width 76 height 27
click at [603, 200] on div "External Notes Documents" at bounding box center [704, 313] width 846 height 235
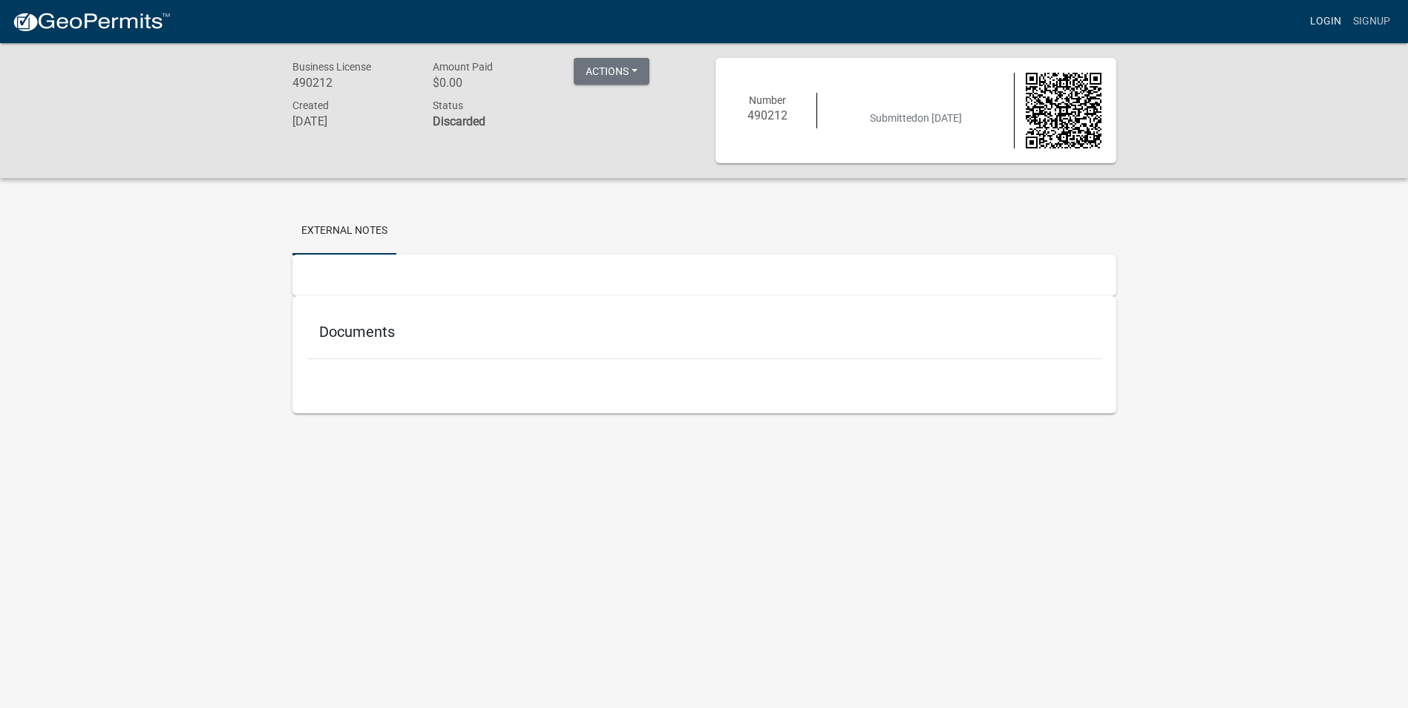
click at [1333, 24] on link "Login" at bounding box center [1325, 21] width 43 height 28
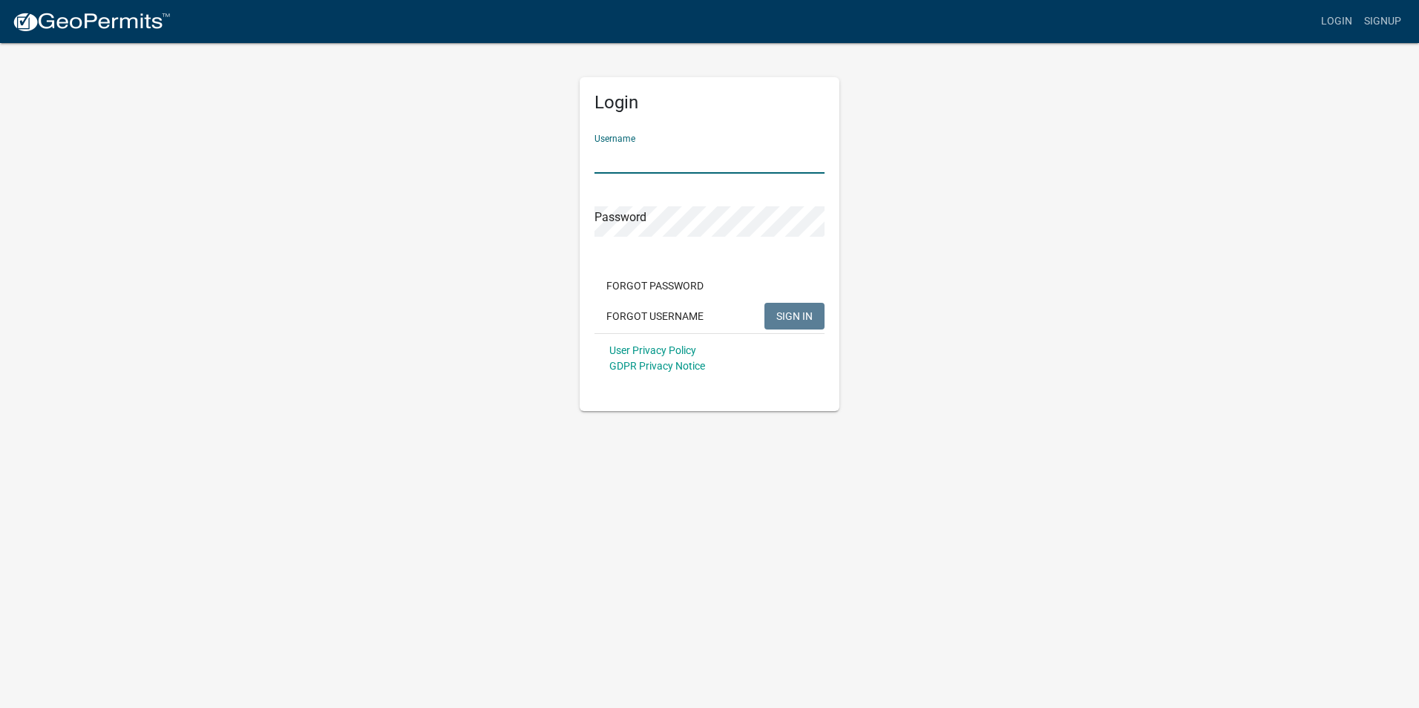
click at [677, 158] on input "Username" at bounding box center [710, 158] width 230 height 30
type input "Taxlicense"
click at [765, 303] on button "SIGN IN" at bounding box center [795, 316] width 60 height 27
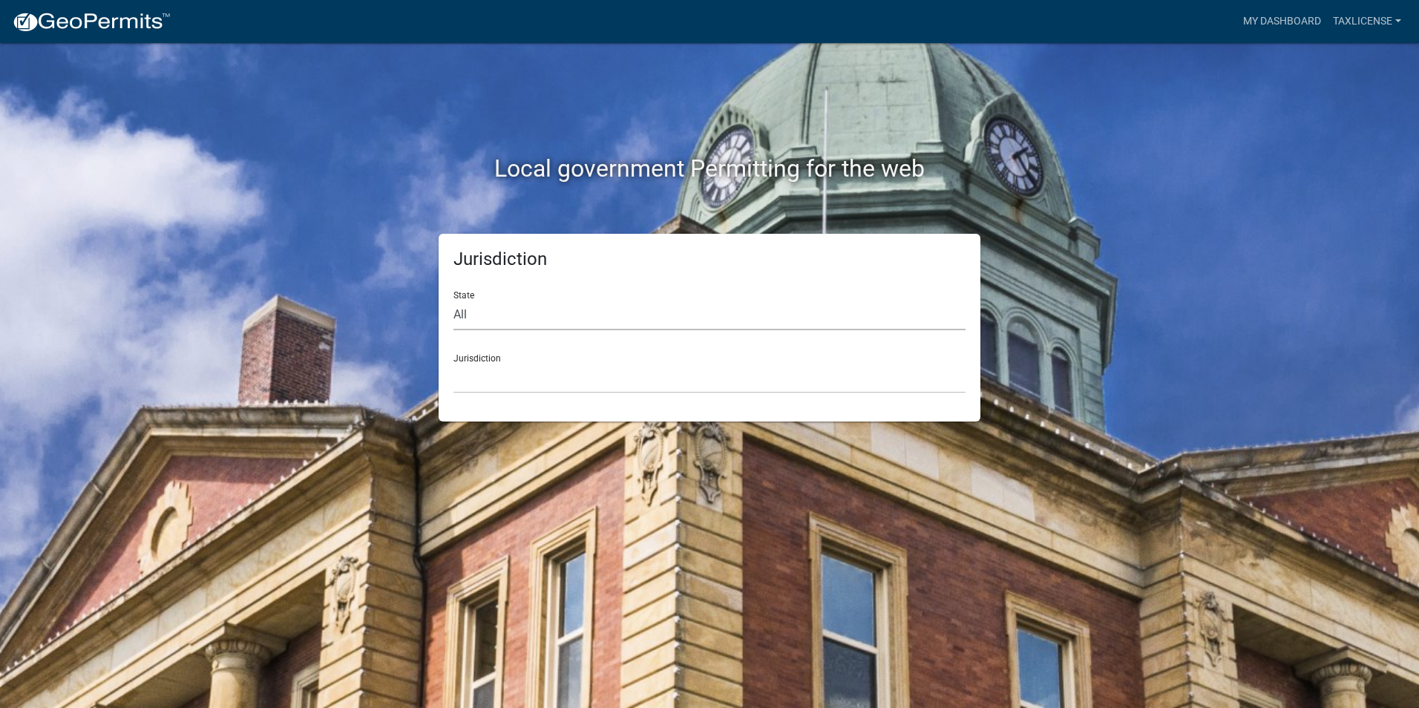
click at [529, 320] on select "All Colorado Georgia Indiana Iowa Kansas Minnesota Ohio South Carolina Wisconsin" at bounding box center [710, 315] width 512 height 30
select select "Georgia"
click at [454, 300] on select "All Colorado Georgia Indiana Iowa Kansas Minnesota Ohio South Carolina Wisconsin" at bounding box center [710, 315] width 512 height 30
click at [513, 378] on select "Carroll County, Georgia Cook County, Georgia Crawford County, Georgia Gilmer Co…" at bounding box center [710, 378] width 512 height 30
click at [355, 250] on div "Jurisdiction State All Colorado Georgia Indiana Iowa Kansas Minnesota Ohio Sout…" at bounding box center [710, 328] width 846 height 188
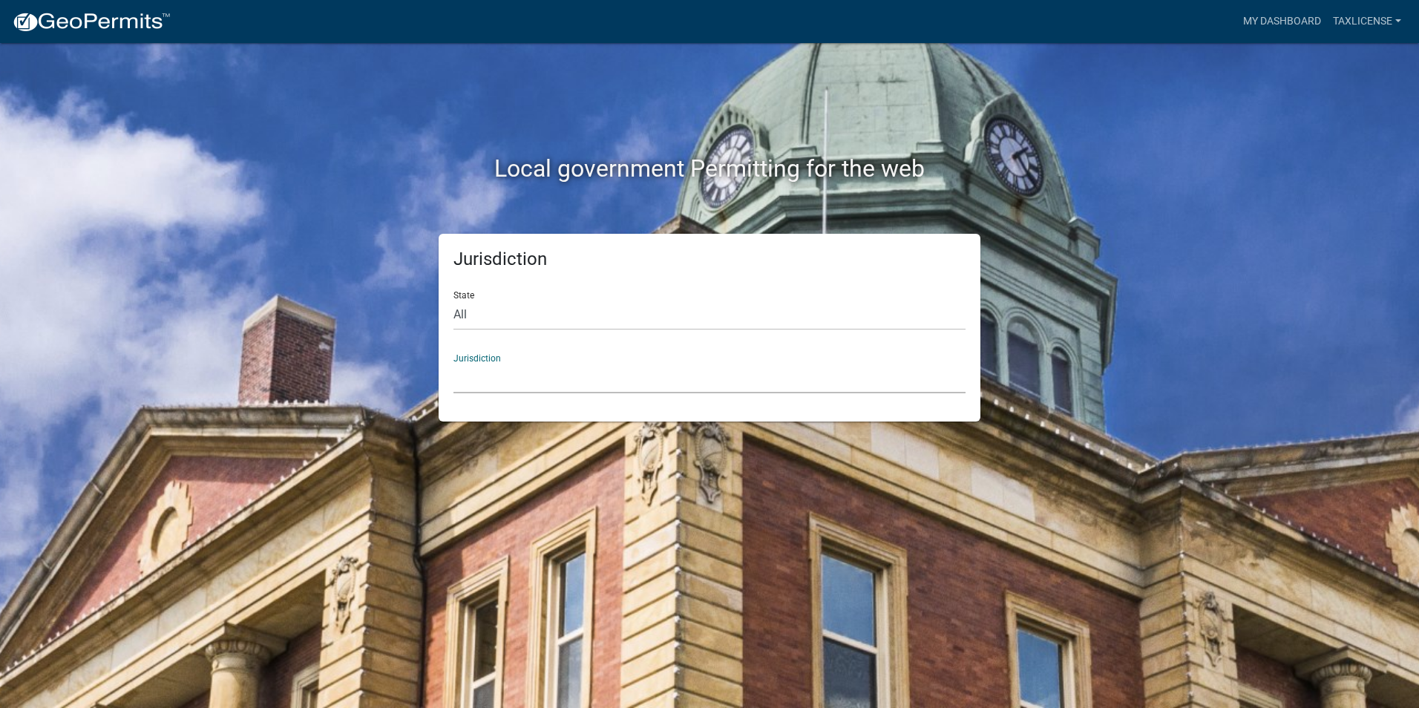
click at [552, 387] on select "Carroll County, Georgia Cook County, Georgia Crawford County, Georgia Gilmer Co…" at bounding box center [710, 378] width 512 height 30
click at [502, 388] on select "Carroll County, Georgia Cook County, Georgia Crawford County, Georgia Gilmer Co…" at bounding box center [710, 378] width 512 height 30
click at [498, 384] on select "Carroll County, Georgia Cook County, Georgia Crawford County, Georgia Gilmer Co…" at bounding box center [710, 378] width 512 height 30
click at [595, 388] on select "Carroll County, Georgia Cook County, Georgia Crawford County, Georgia Gilmer Co…" at bounding box center [710, 378] width 512 height 30
click at [1399, 19] on link "Taxlicense" at bounding box center [1367, 21] width 80 height 28
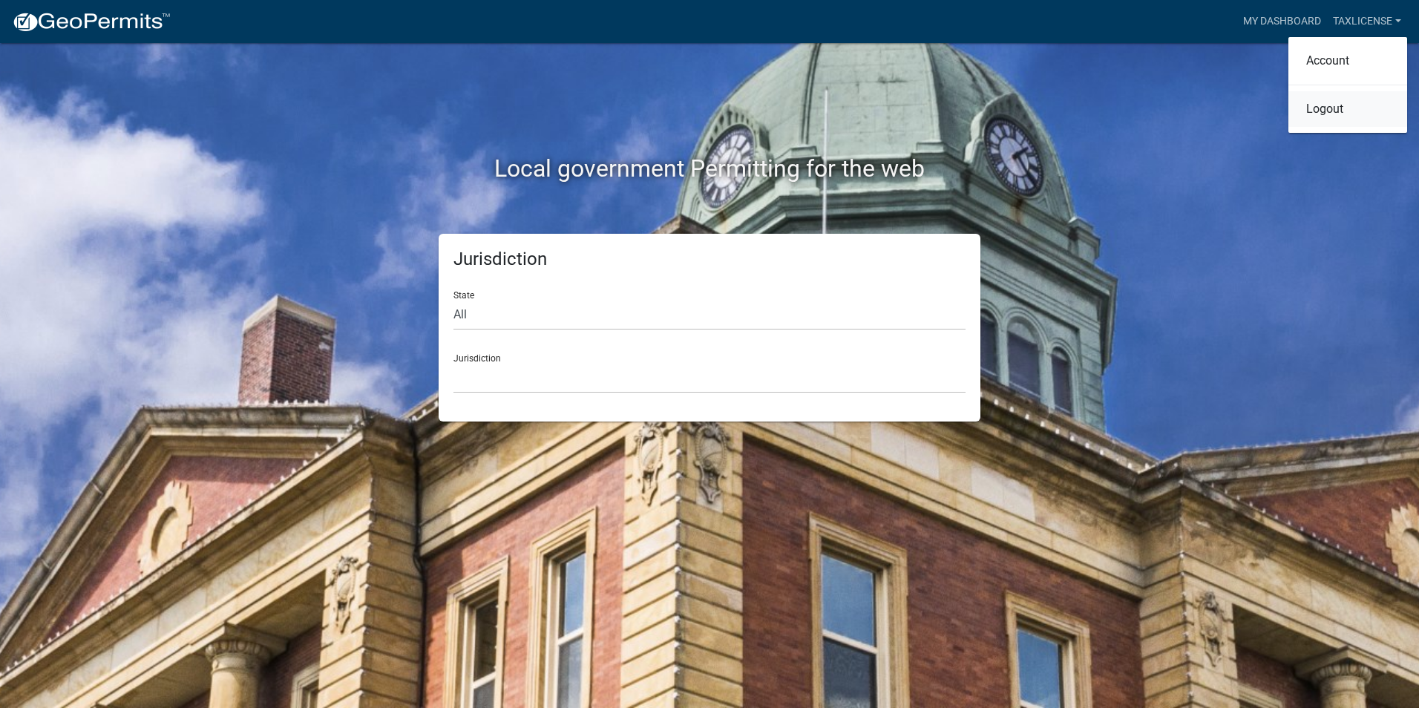
click at [1335, 114] on link "Logout" at bounding box center [1348, 109] width 119 height 36
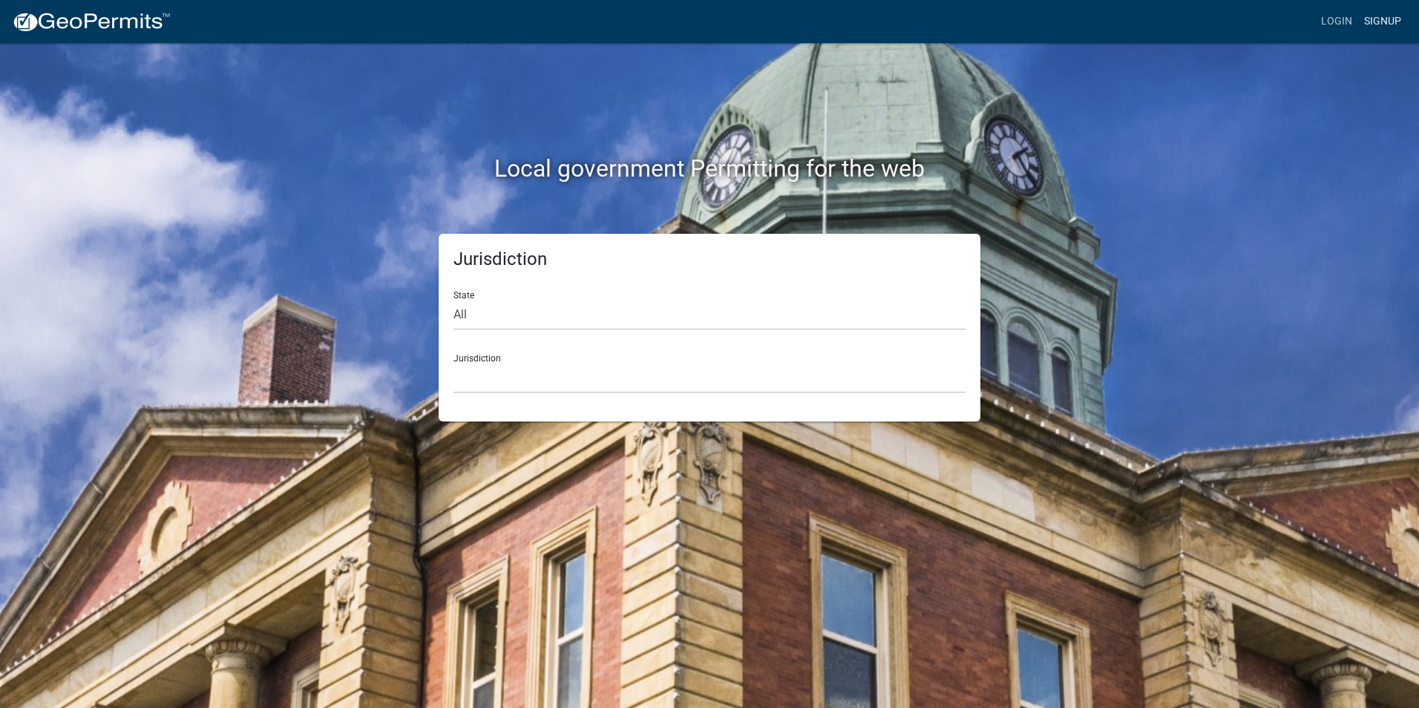
click at [1376, 23] on link "Signup" at bounding box center [1383, 21] width 49 height 28
